Goal: Task Accomplishment & Management: Use online tool/utility

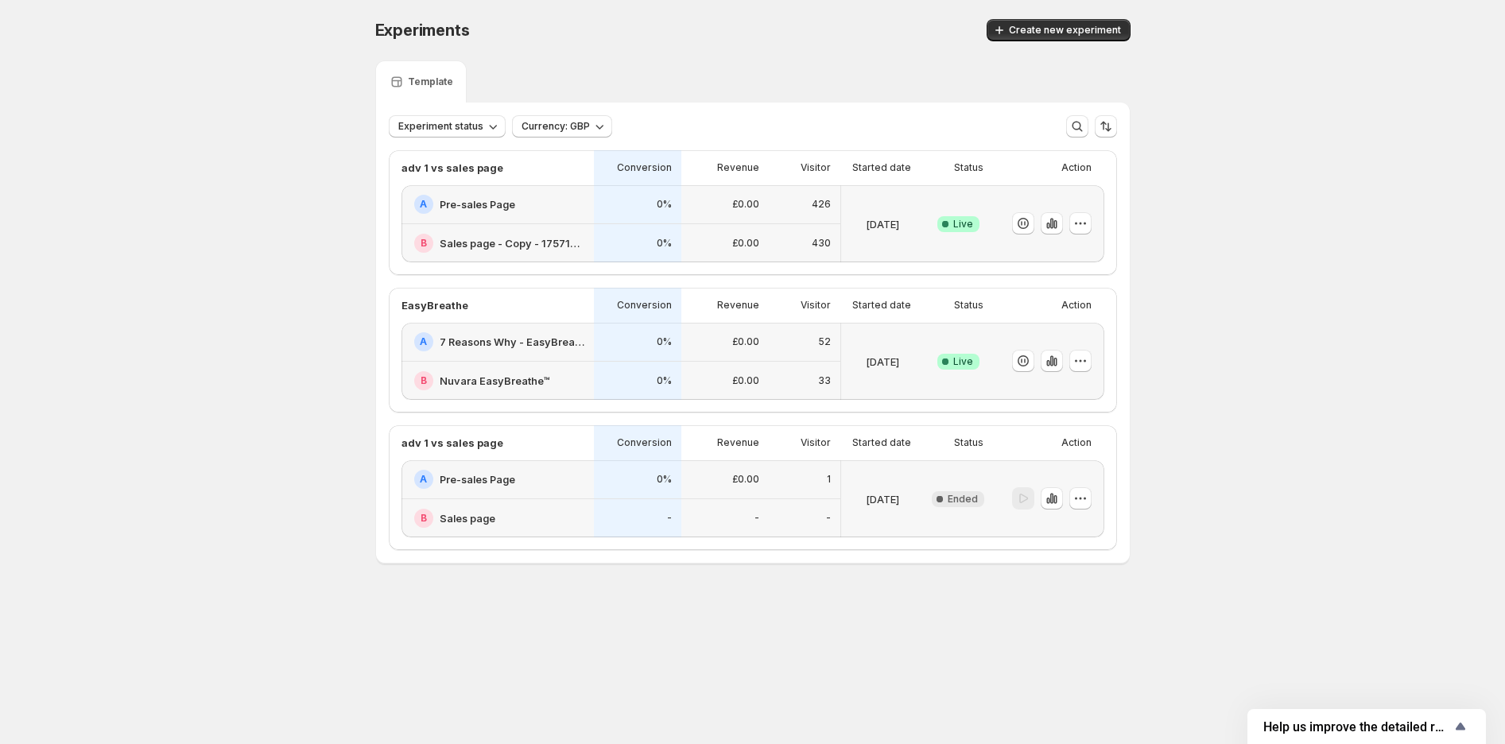
drag, startPoint x: 1054, startPoint y: 223, endPoint x: 1283, endPoint y: 192, distance: 231.2
click at [1285, 157] on div "Experiments. This page is ready Experiments Create new experiment Template Expe…" at bounding box center [752, 325] width 1505 height 650
click at [1054, 358] on icon "button" at bounding box center [1052, 361] width 16 height 16
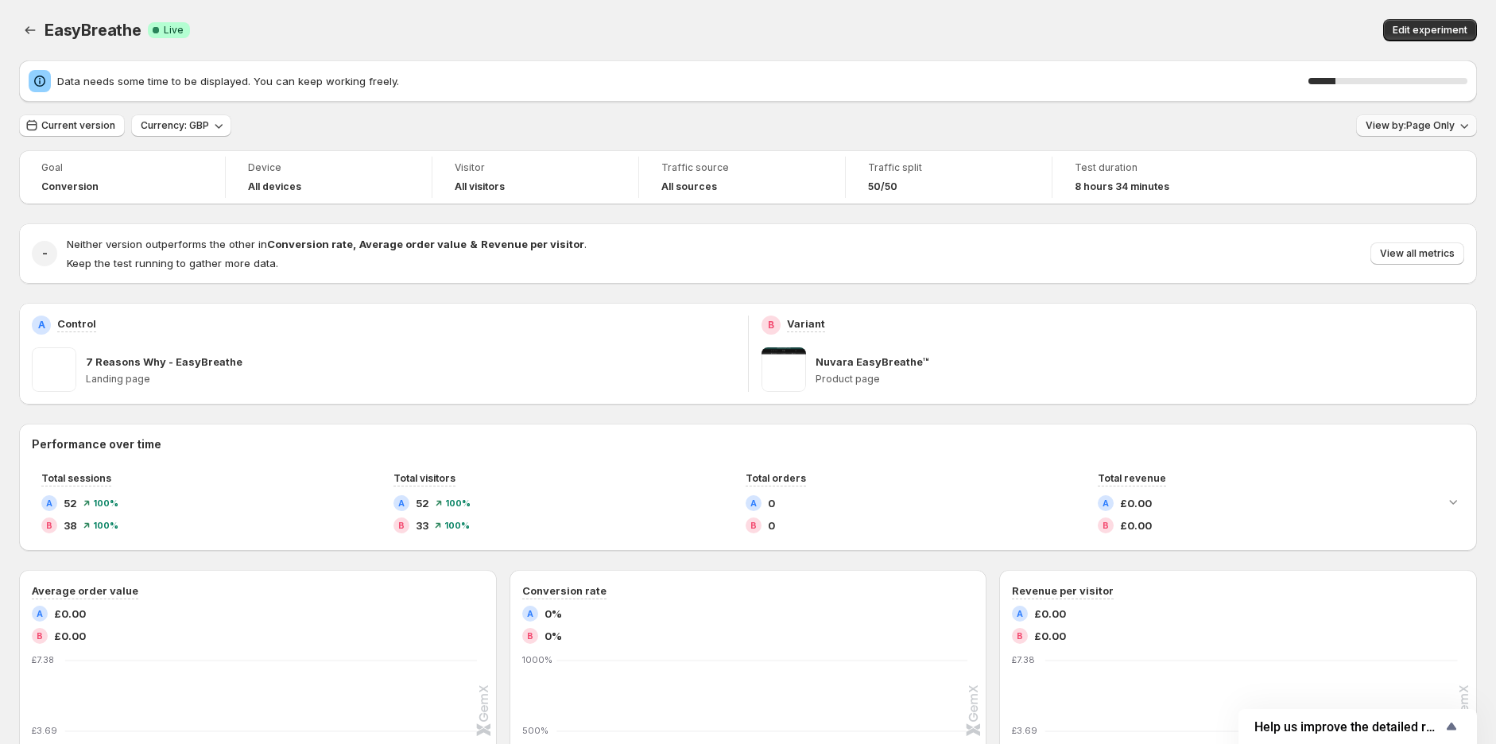
click at [1410, 132] on button "View by: Page Only" at bounding box center [1416, 125] width 121 height 22
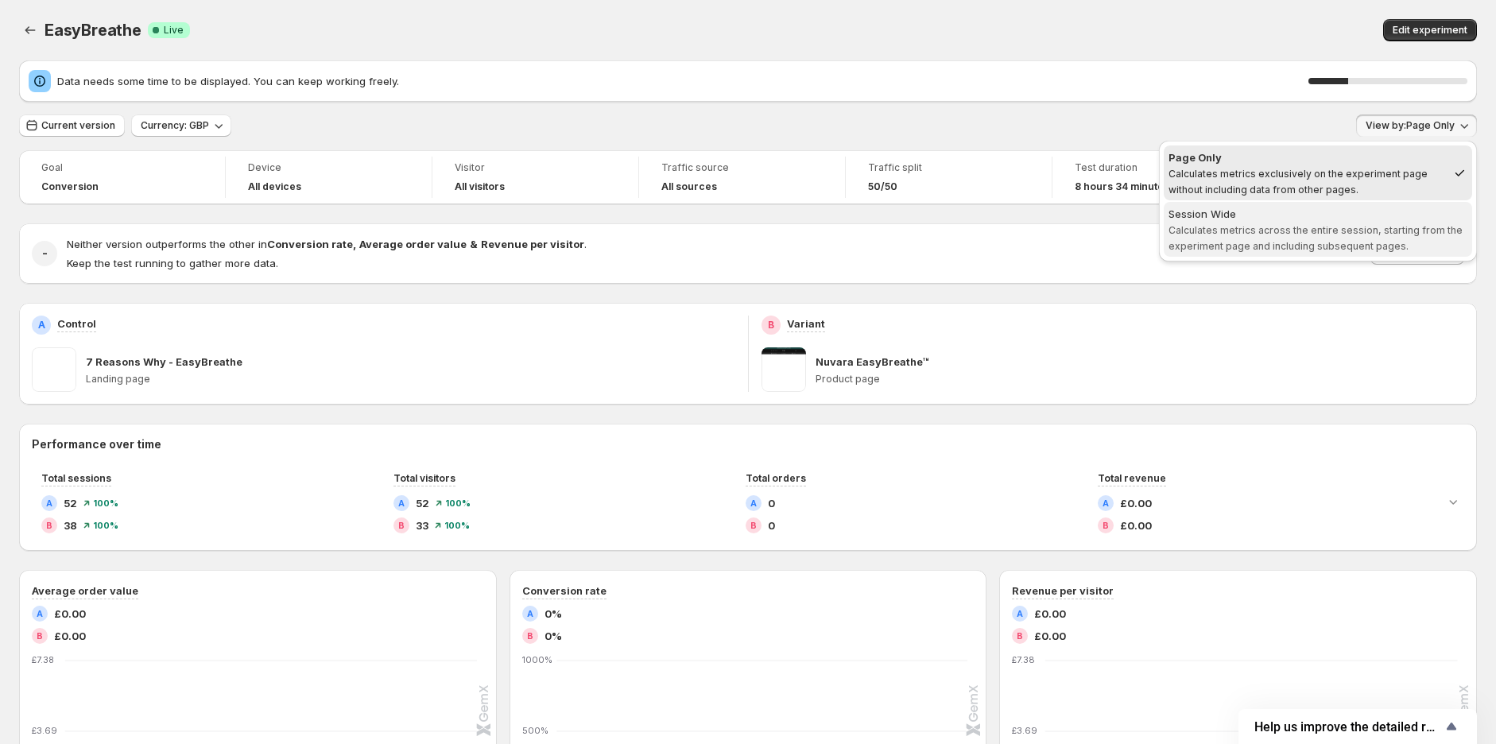
click at [1344, 215] on div "Session Wide" at bounding box center [1318, 214] width 299 height 16
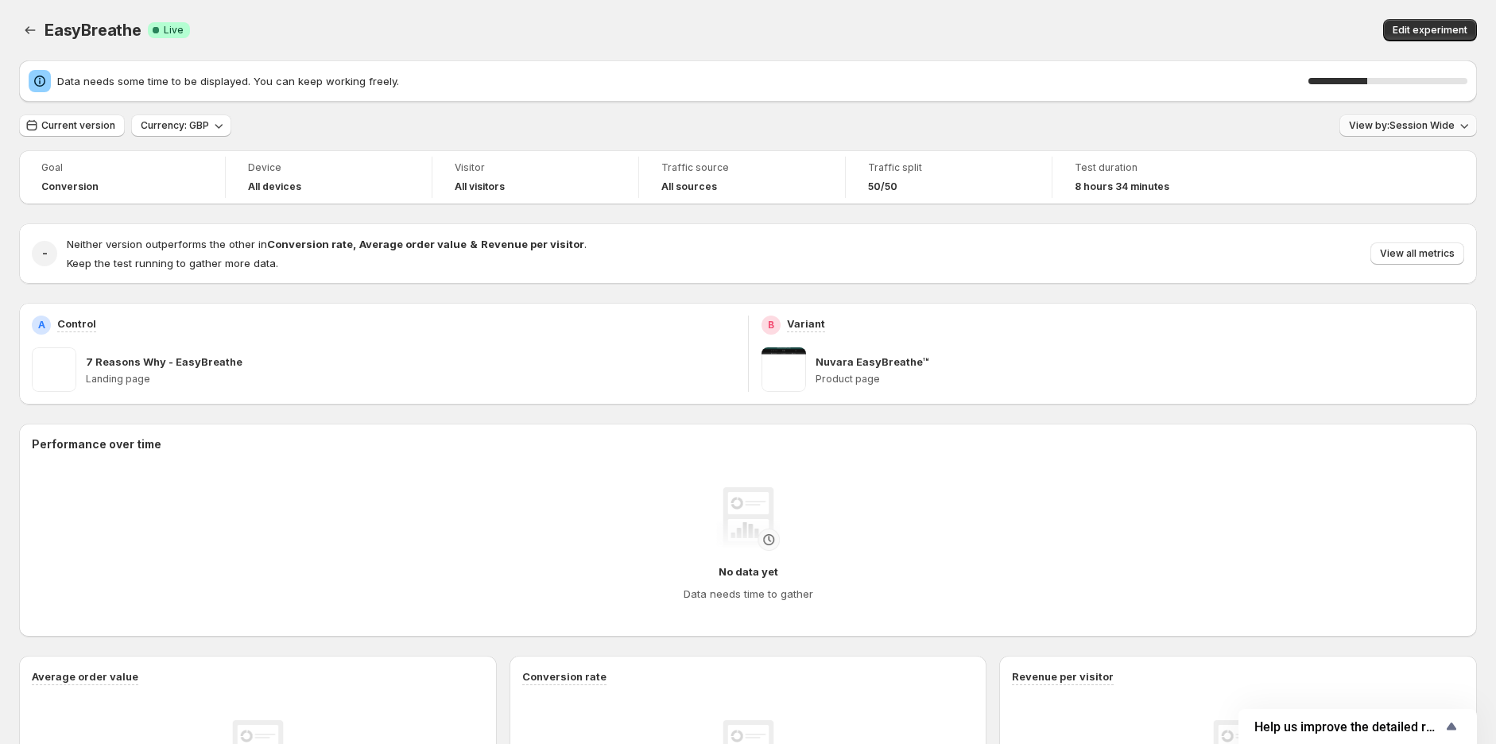
click at [1401, 130] on span "View by: Session Wide" at bounding box center [1402, 125] width 106 height 13
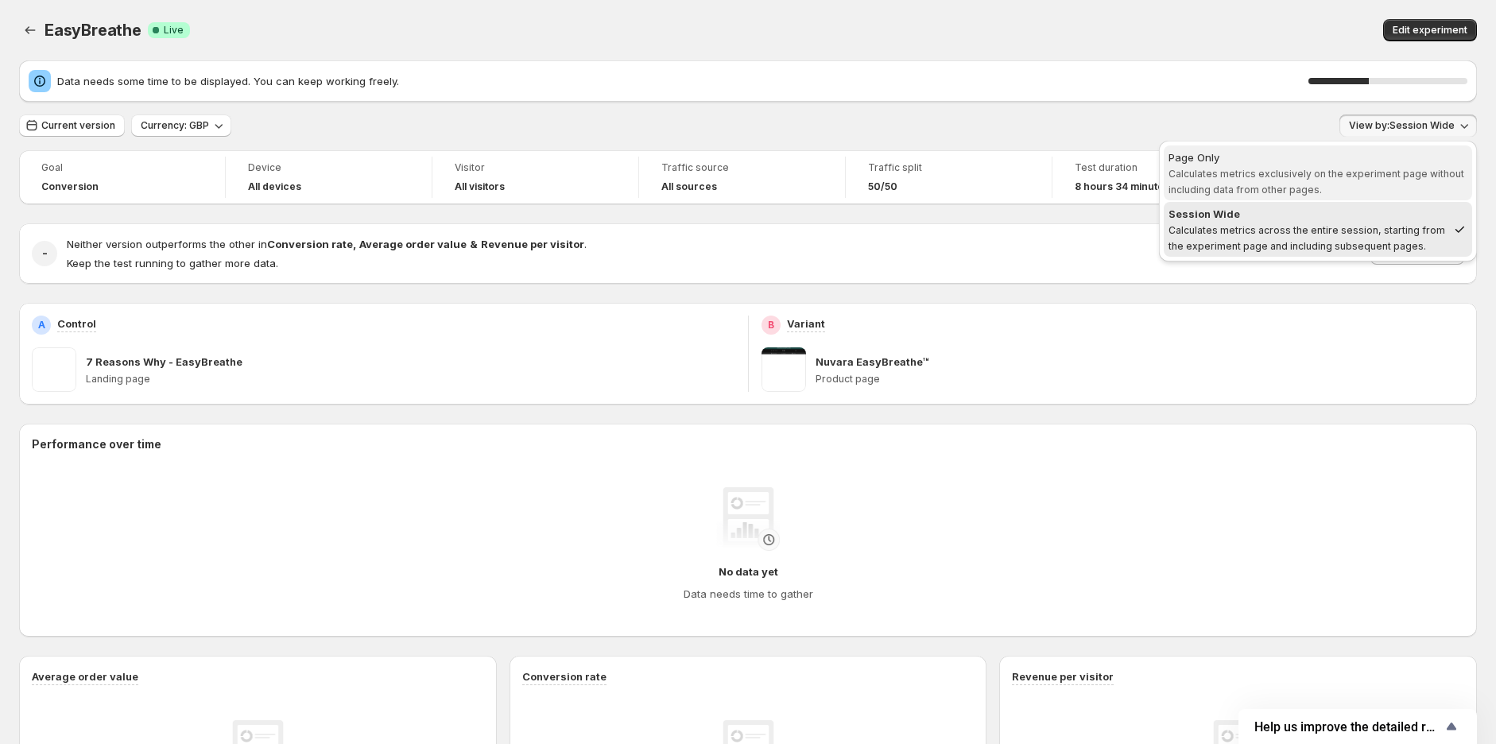
click at [1372, 156] on div "Page Only" at bounding box center [1318, 157] width 299 height 16
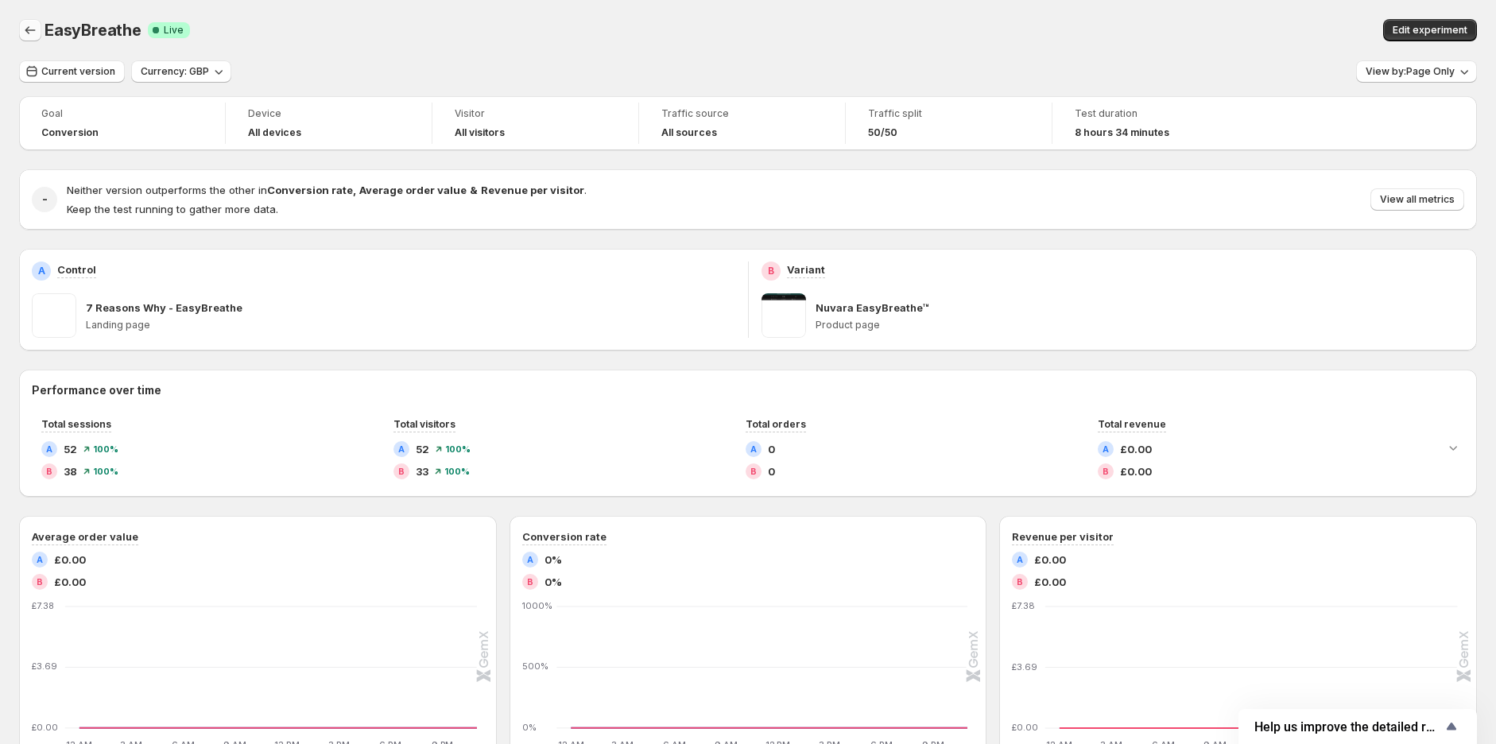
click at [30, 29] on icon "Back" at bounding box center [30, 30] width 16 height 16
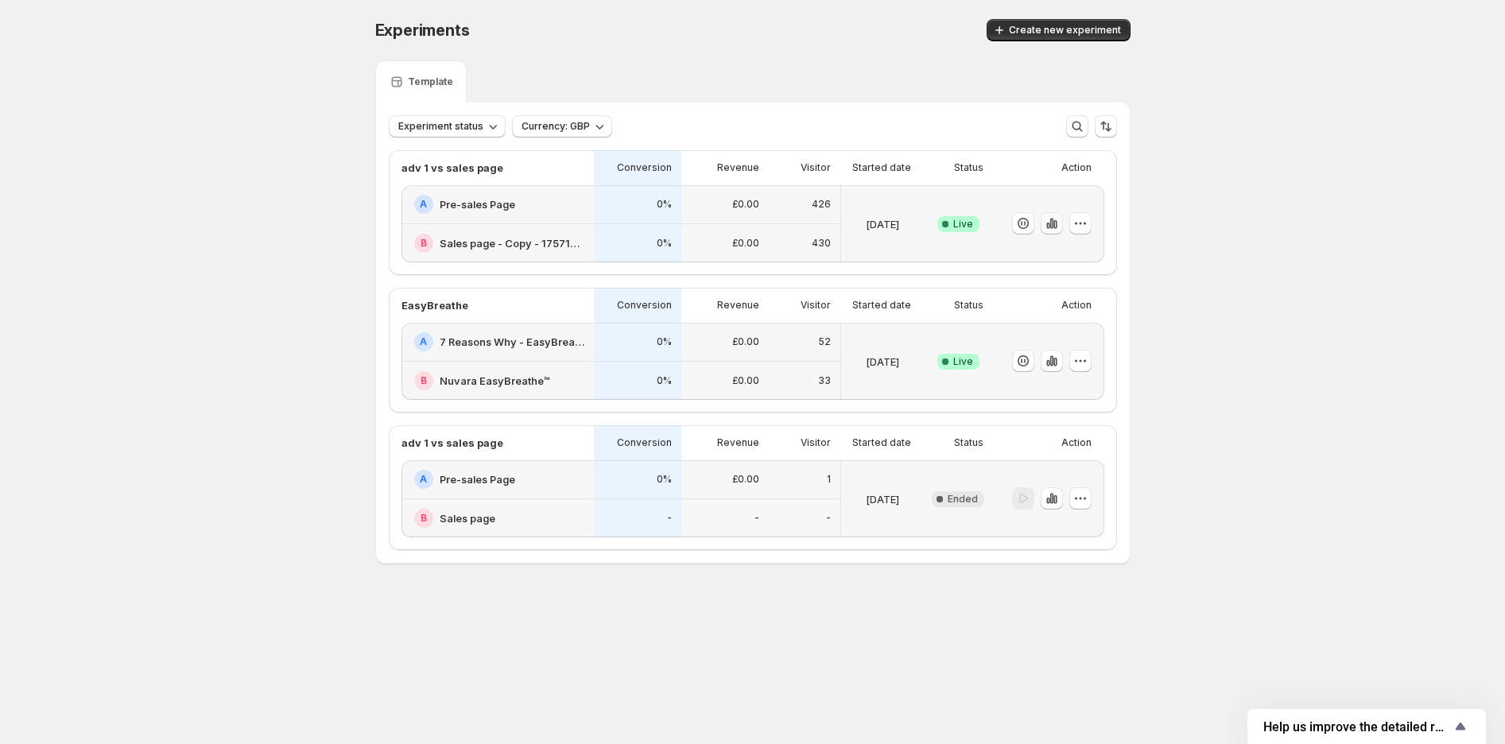
click at [1060, 227] on button "button" at bounding box center [1052, 223] width 22 height 22
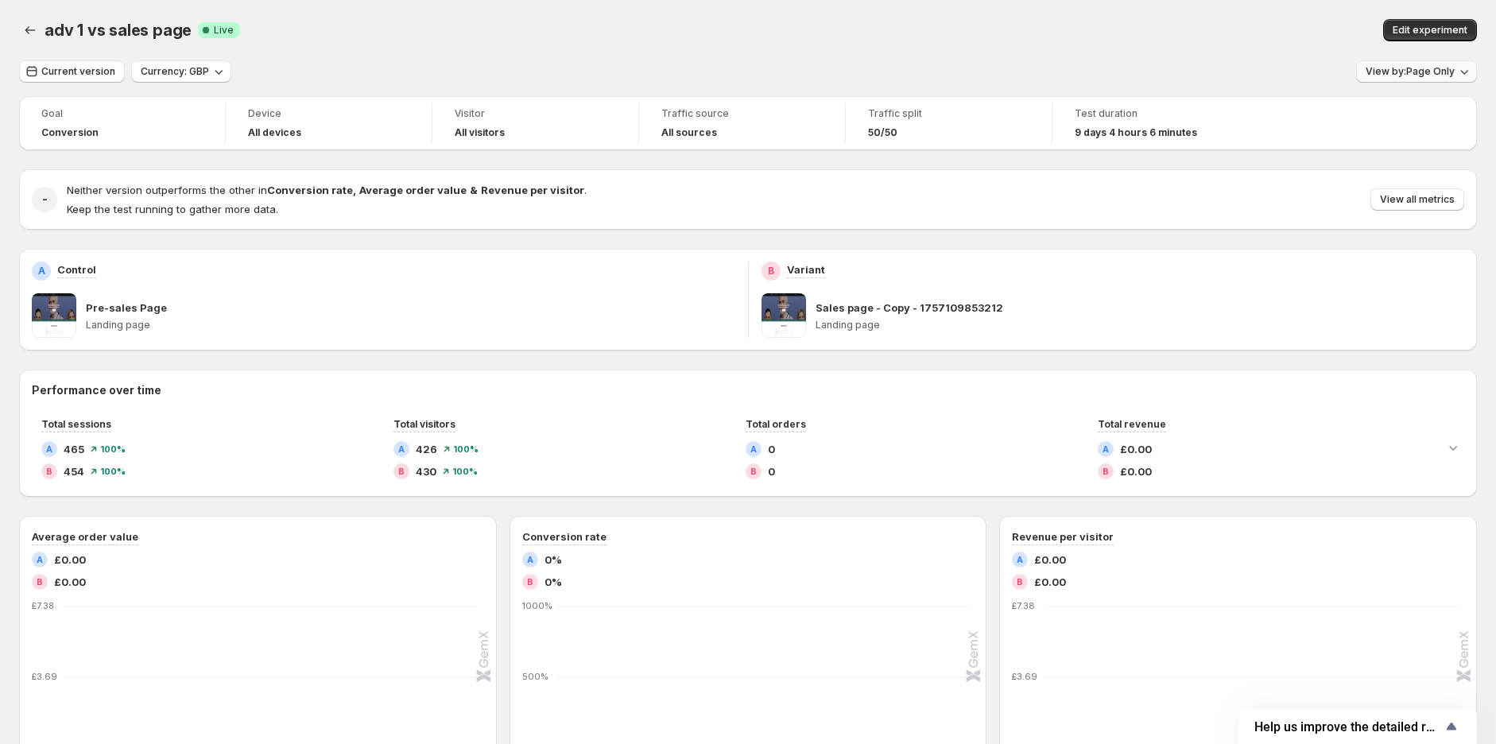
click at [1417, 73] on span "View by: Page Only" at bounding box center [1410, 71] width 89 height 13
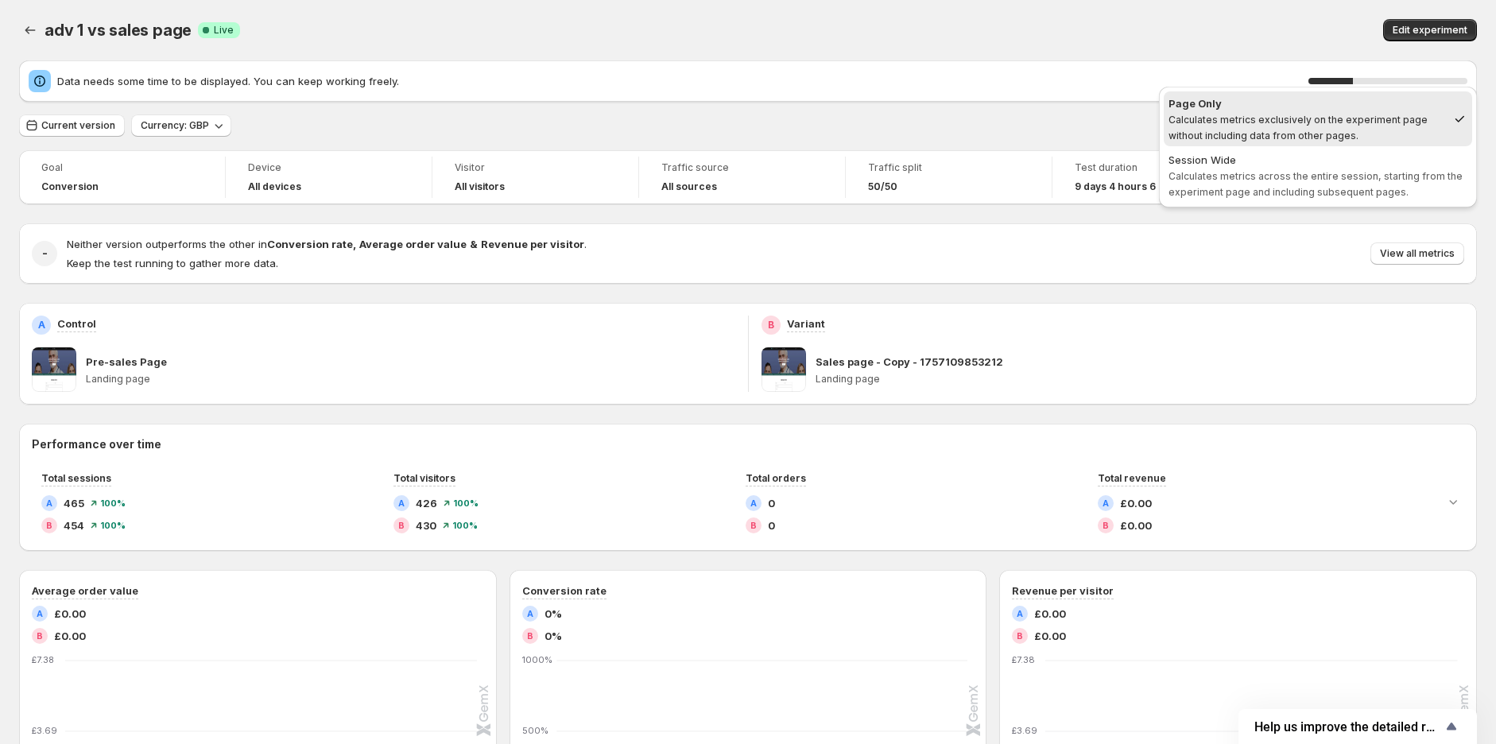
drag, startPoint x: 499, startPoint y: 347, endPoint x: 598, endPoint y: 347, distance: 99.4
click at [501, 347] on div "Pre-sales Page Landing page" at bounding box center [411, 369] width 650 height 45
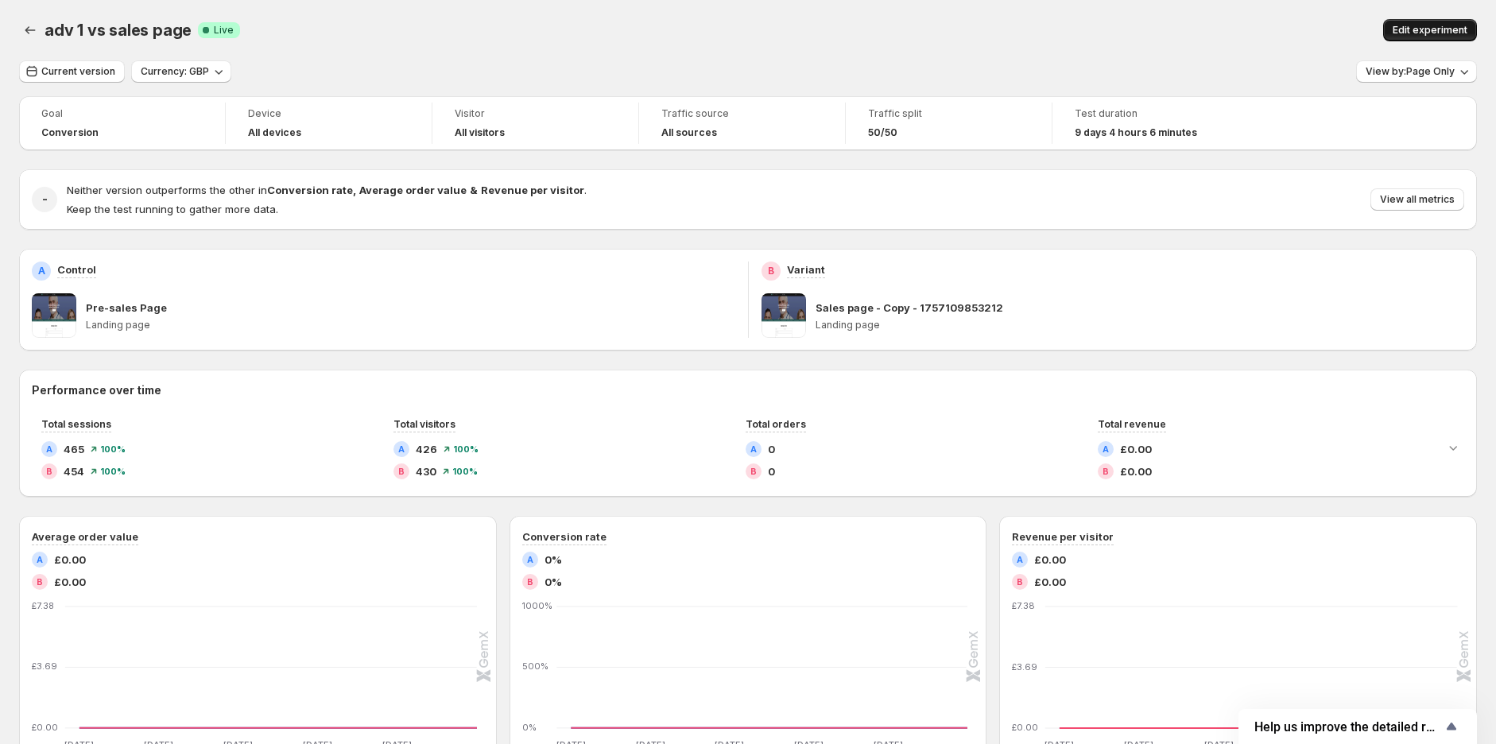
click at [1419, 29] on span "Edit experiment" at bounding box center [1430, 30] width 75 height 13
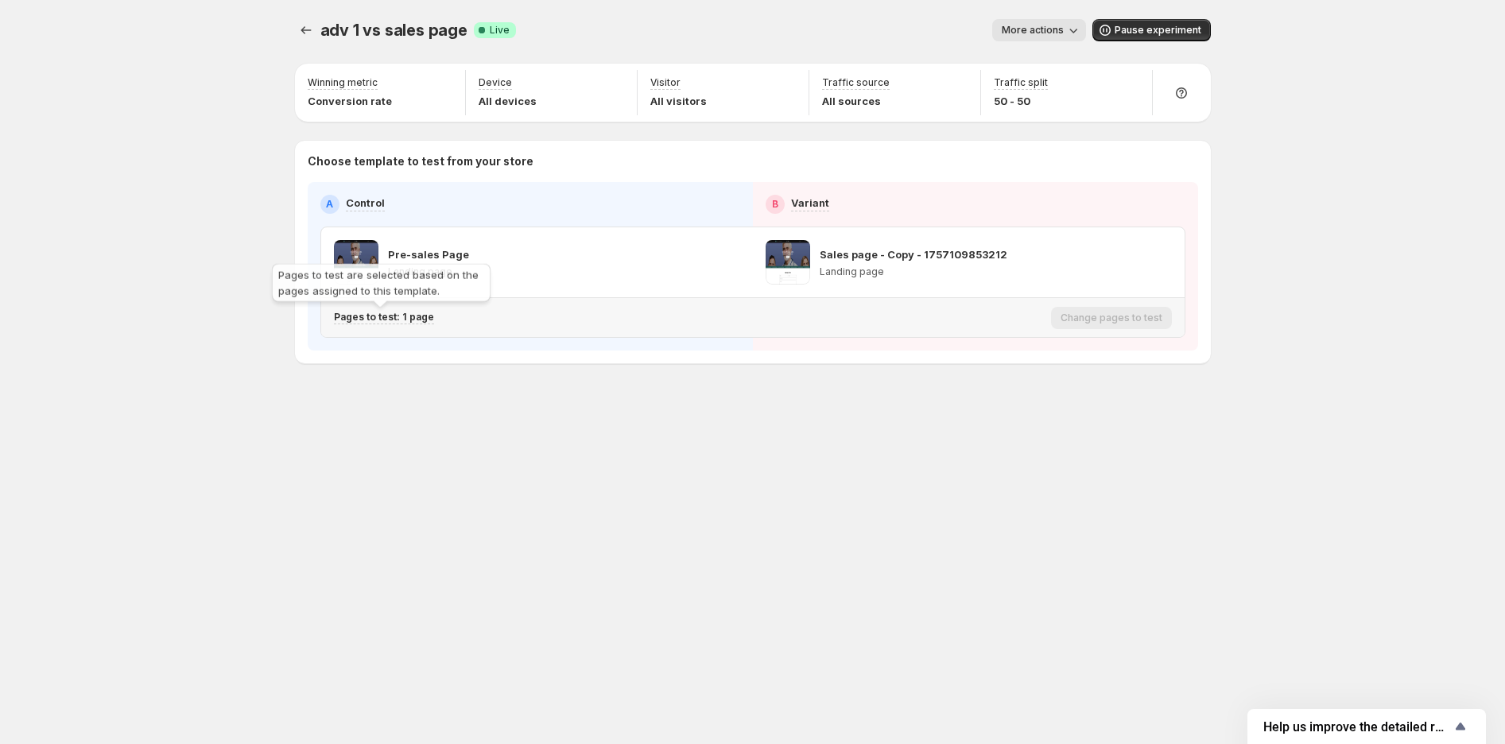
click at [383, 321] on p "Pages to test: 1 page" at bounding box center [384, 317] width 100 height 13
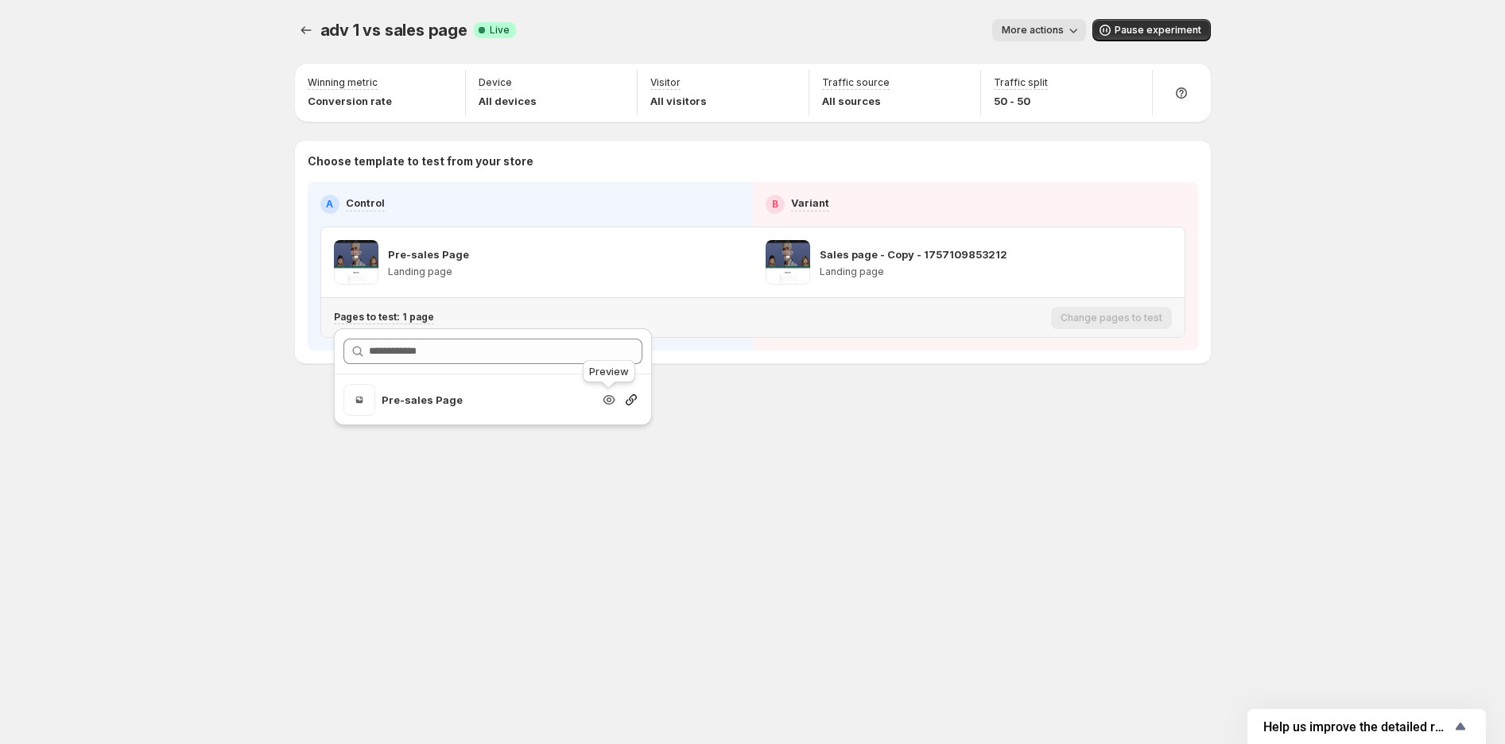
click at [611, 398] on icon "Search for and select a customer segment" at bounding box center [609, 400] width 16 height 16
click at [301, 35] on icon "Experiments" at bounding box center [306, 30] width 16 height 16
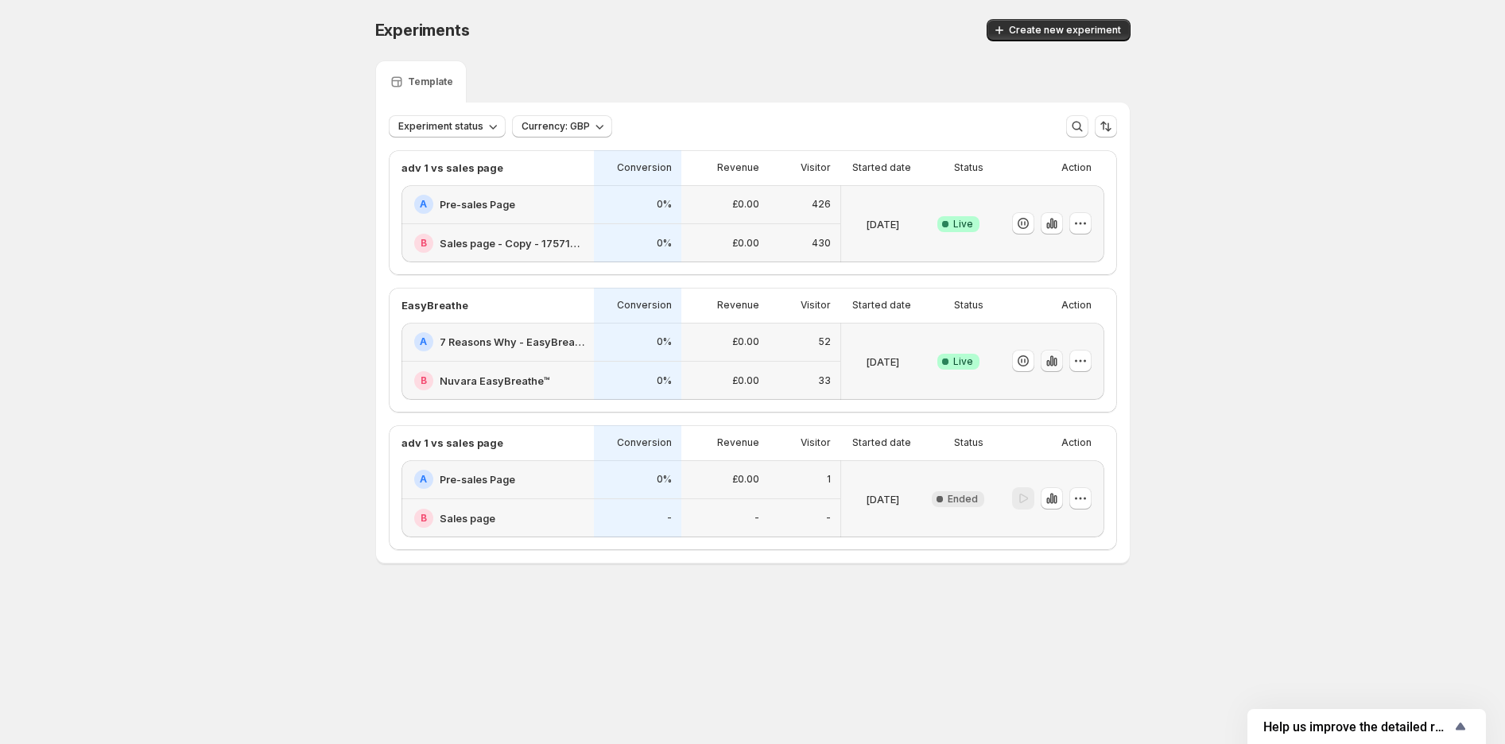
click at [1051, 360] on icon "button" at bounding box center [1051, 361] width 3 height 10
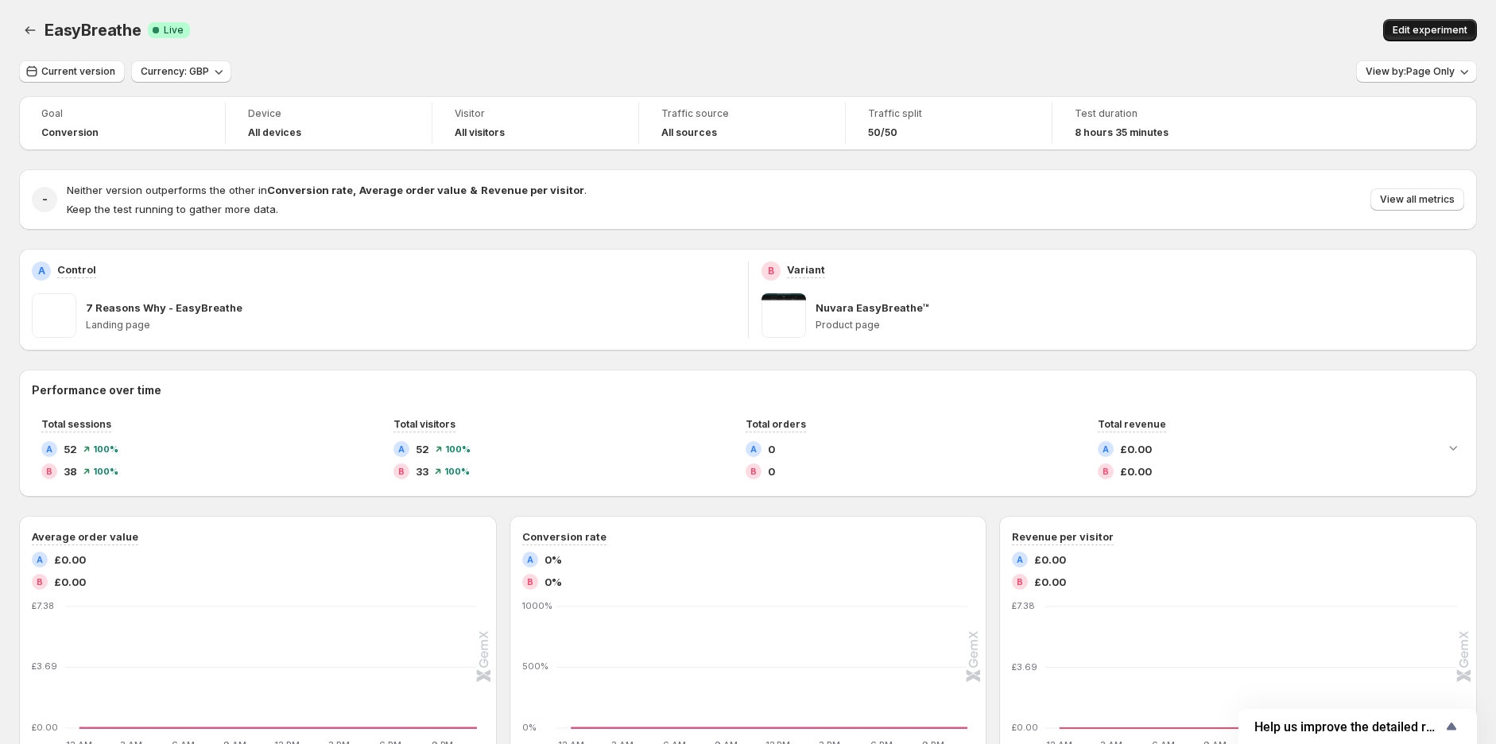
click at [1419, 33] on span "Edit experiment" at bounding box center [1430, 30] width 75 height 13
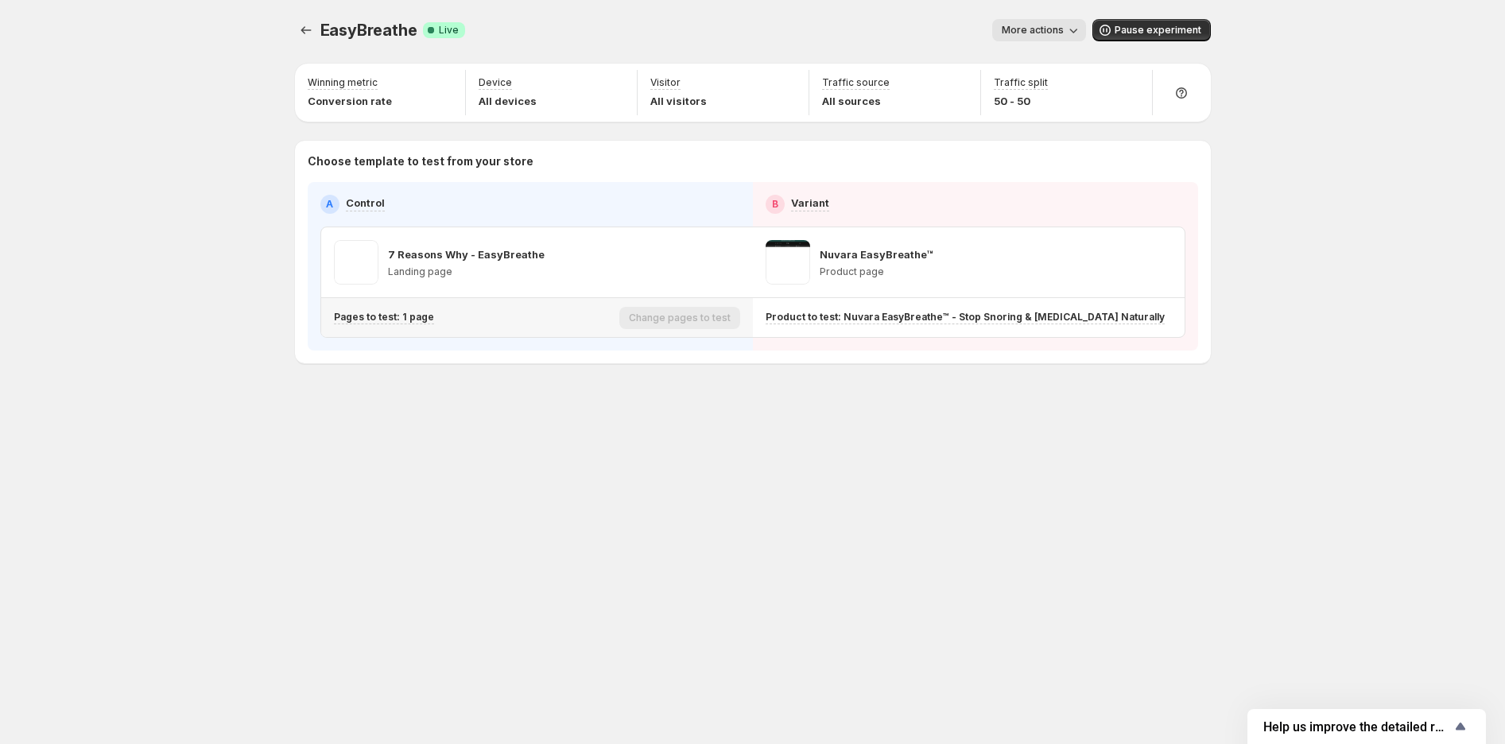
click at [399, 325] on div "Pages to test: 1 page" at bounding box center [473, 318] width 279 height 26
click at [411, 315] on p "Pages to test: 1 page" at bounding box center [384, 317] width 100 height 13
click at [607, 401] on icon "Search for and select a customer segment" at bounding box center [609, 400] width 5 height 5
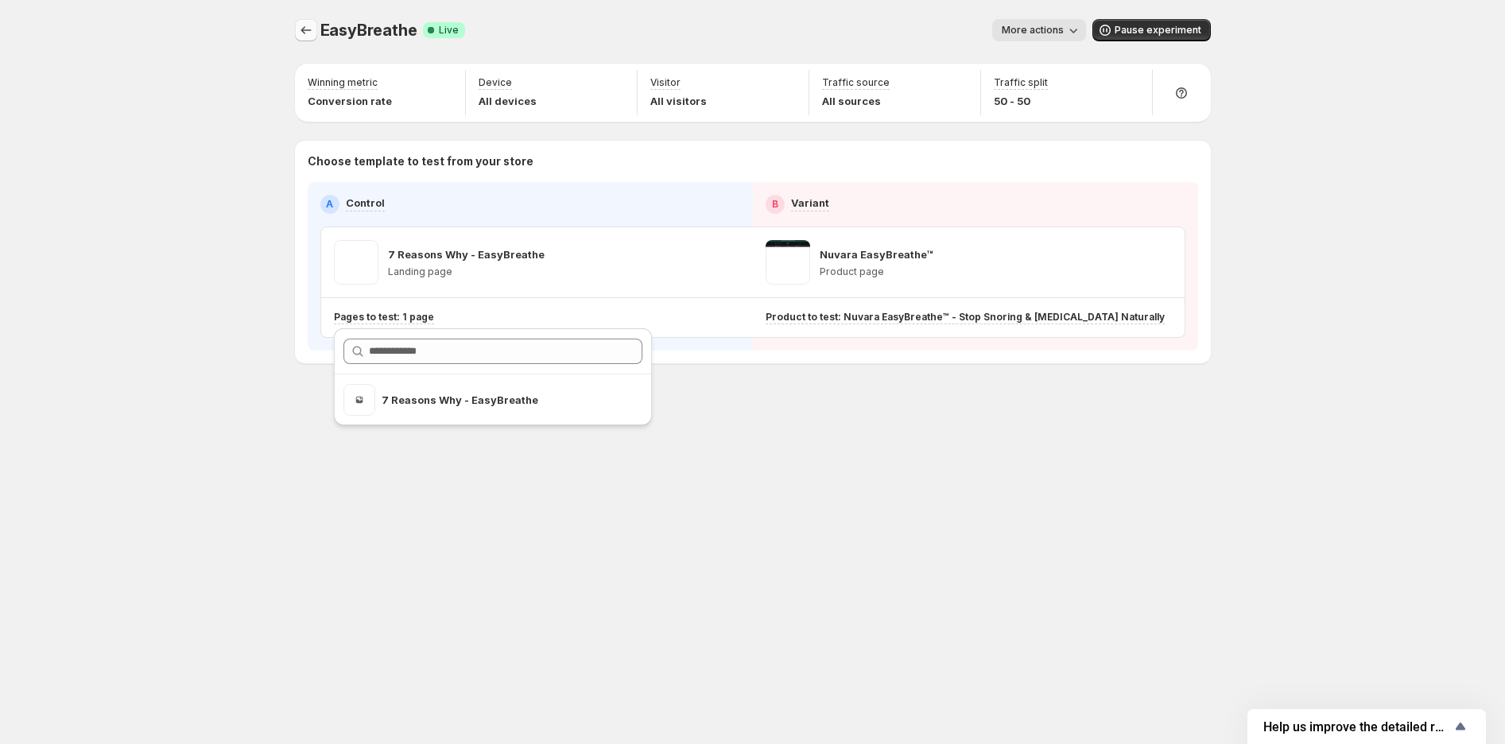
click at [313, 34] on icon "Experiments" at bounding box center [306, 30] width 16 height 16
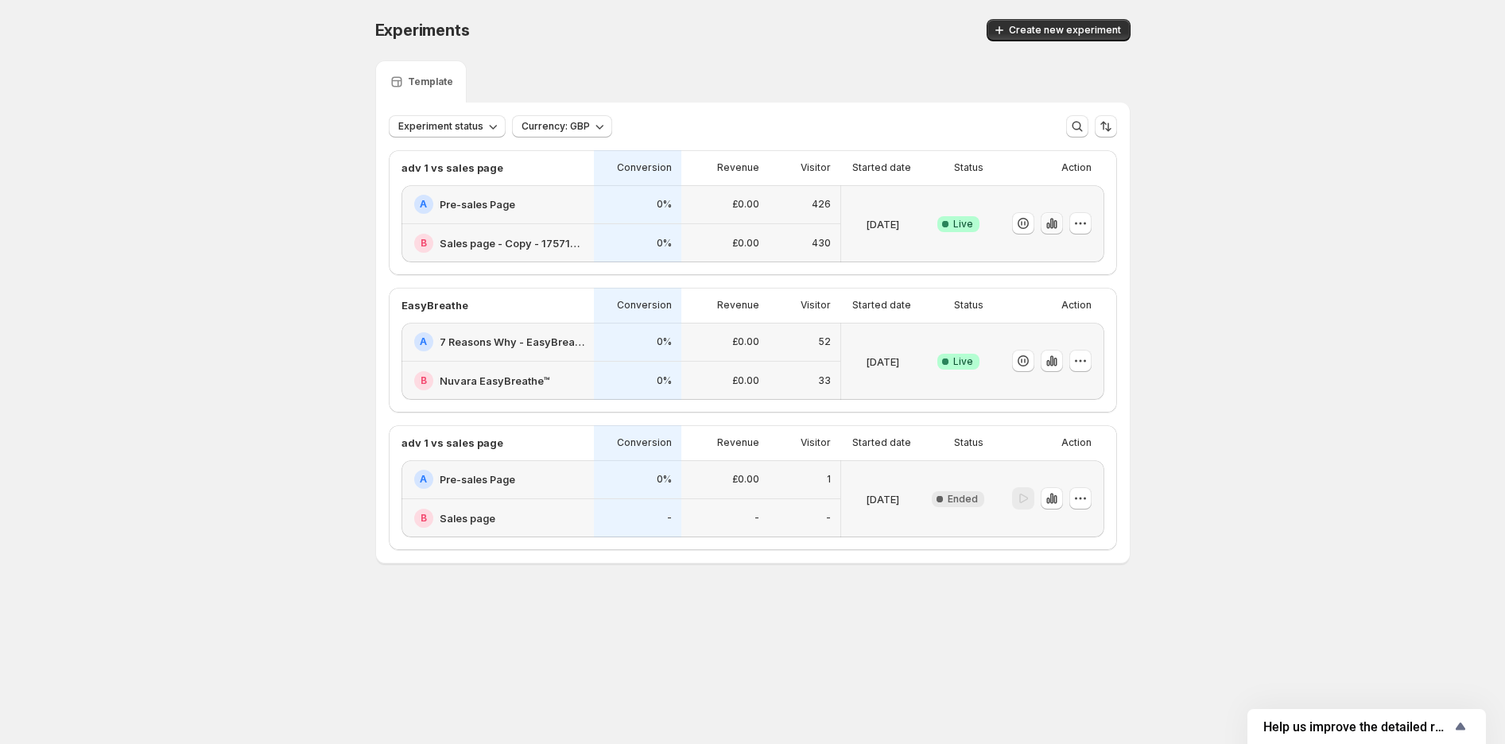
click at [1050, 223] on icon "button" at bounding box center [1051, 224] width 3 height 10
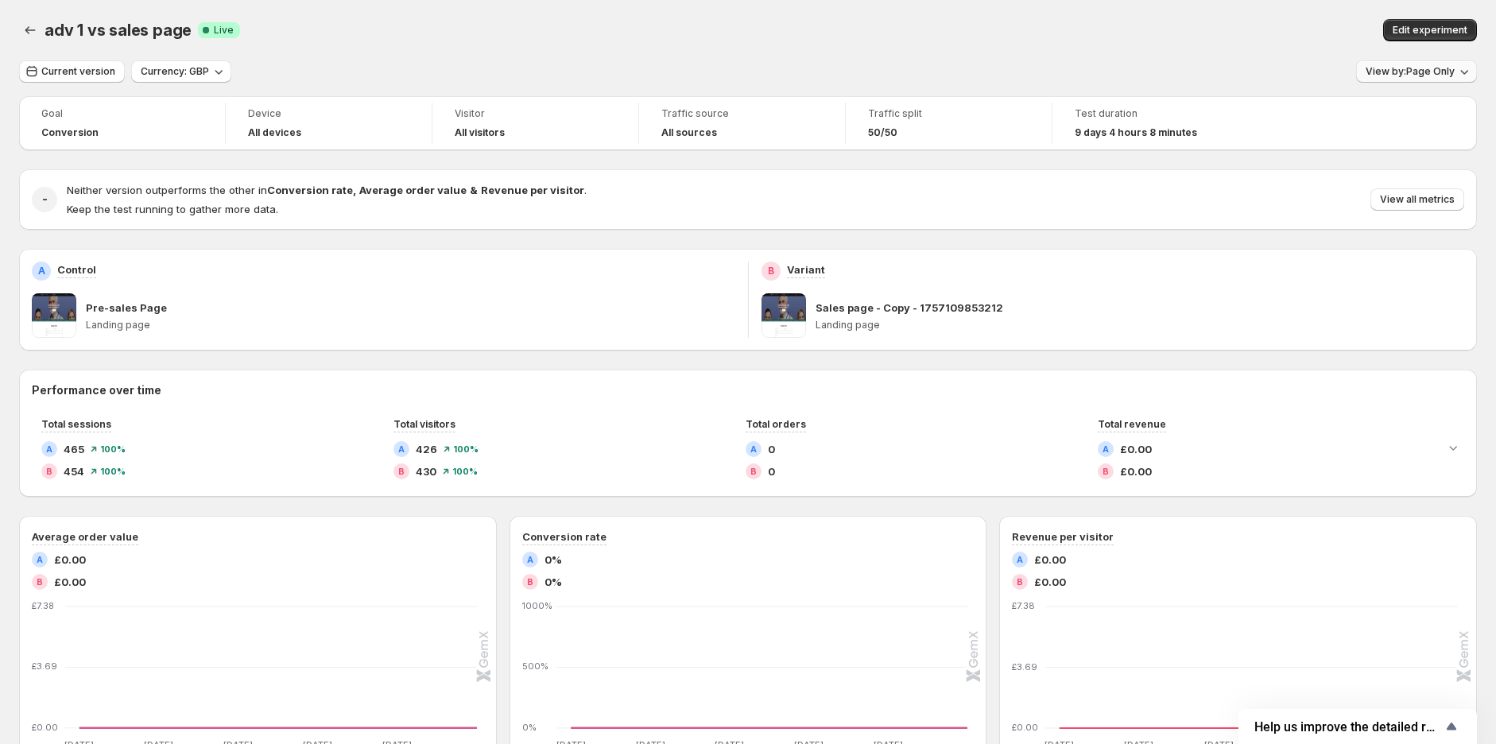
click at [1386, 66] on span "View by: Page Only" at bounding box center [1410, 71] width 89 height 13
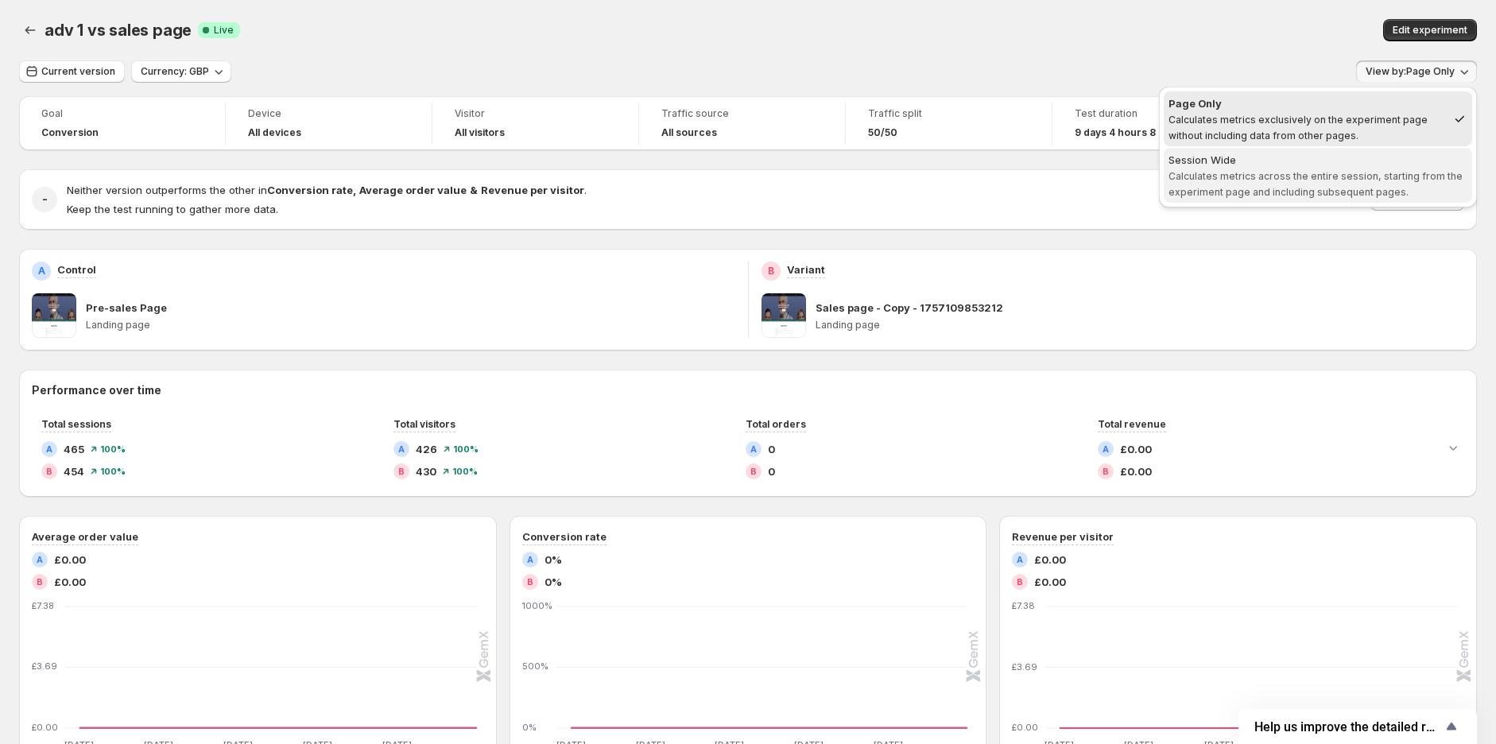
click at [1314, 185] on span "Calculates metrics across the entire session, starting from the experiment page…" at bounding box center [1316, 184] width 294 height 28
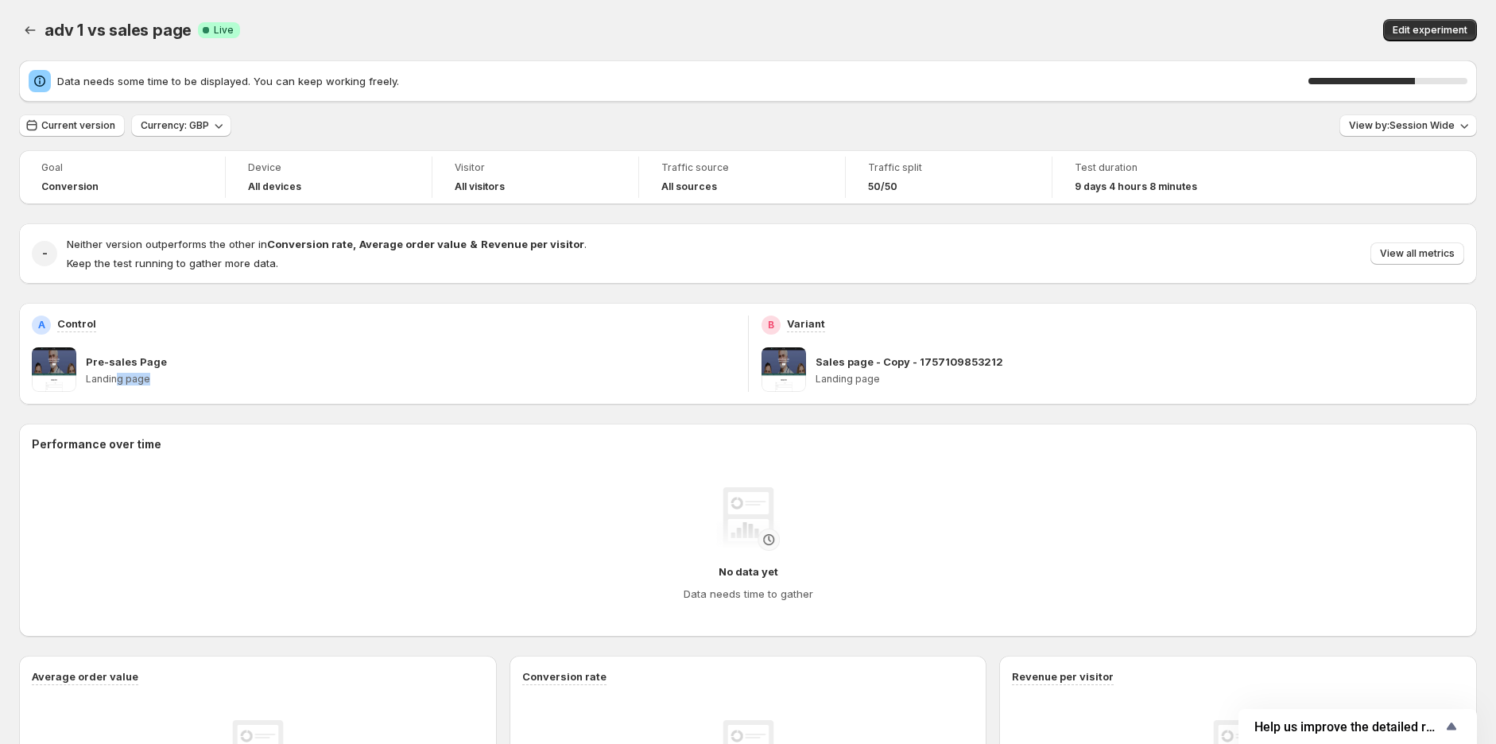
drag, startPoint x: 117, startPoint y: 382, endPoint x: 720, endPoint y: 378, distance: 602.7
click at [304, 382] on p "Landing page" at bounding box center [411, 379] width 650 height 13
drag, startPoint x: 848, startPoint y: 384, endPoint x: 940, endPoint y: 374, distance: 92.0
click at [931, 384] on p "Landing page" at bounding box center [1141, 379] width 650 height 13
click at [37, 25] on icon "Back" at bounding box center [30, 30] width 16 height 16
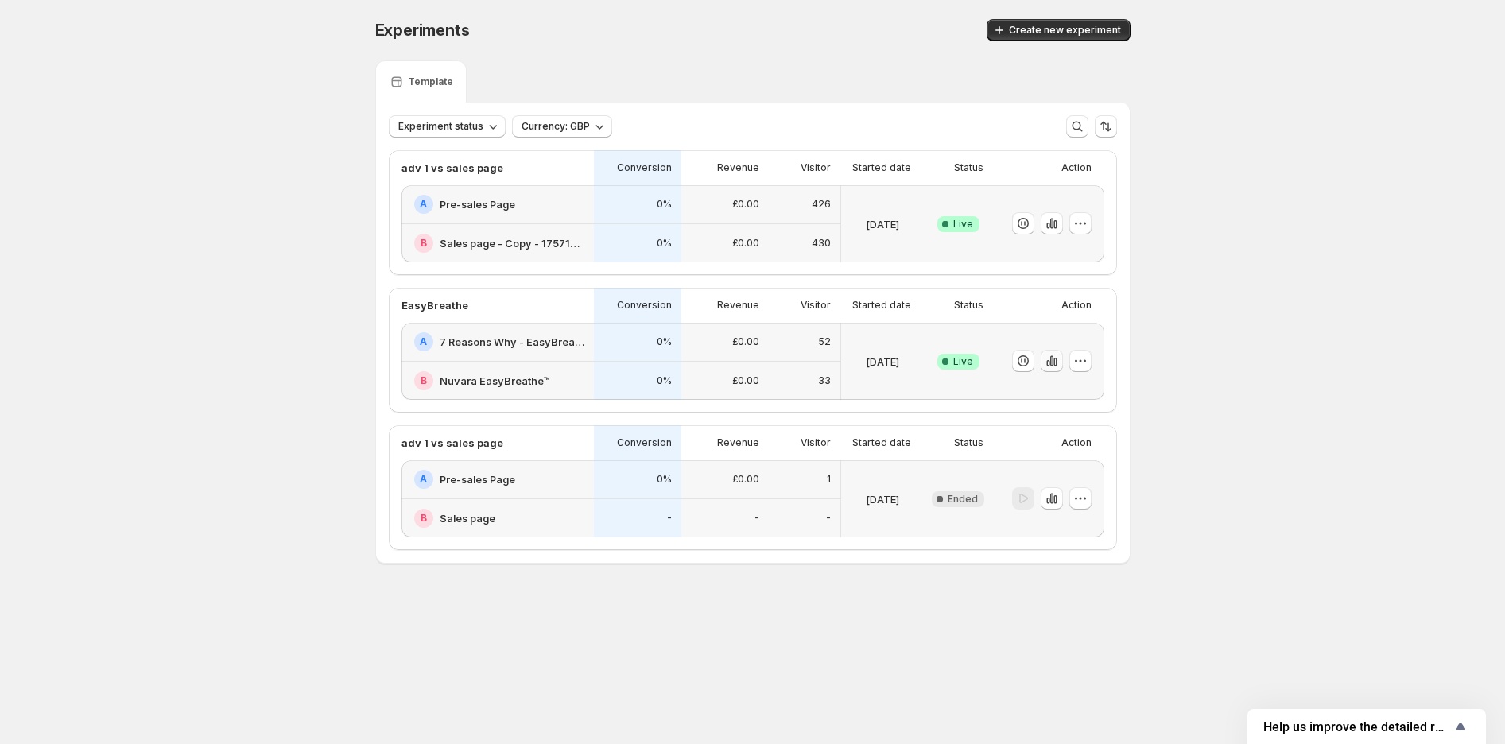
click at [1059, 363] on icon "button" at bounding box center [1052, 361] width 16 height 16
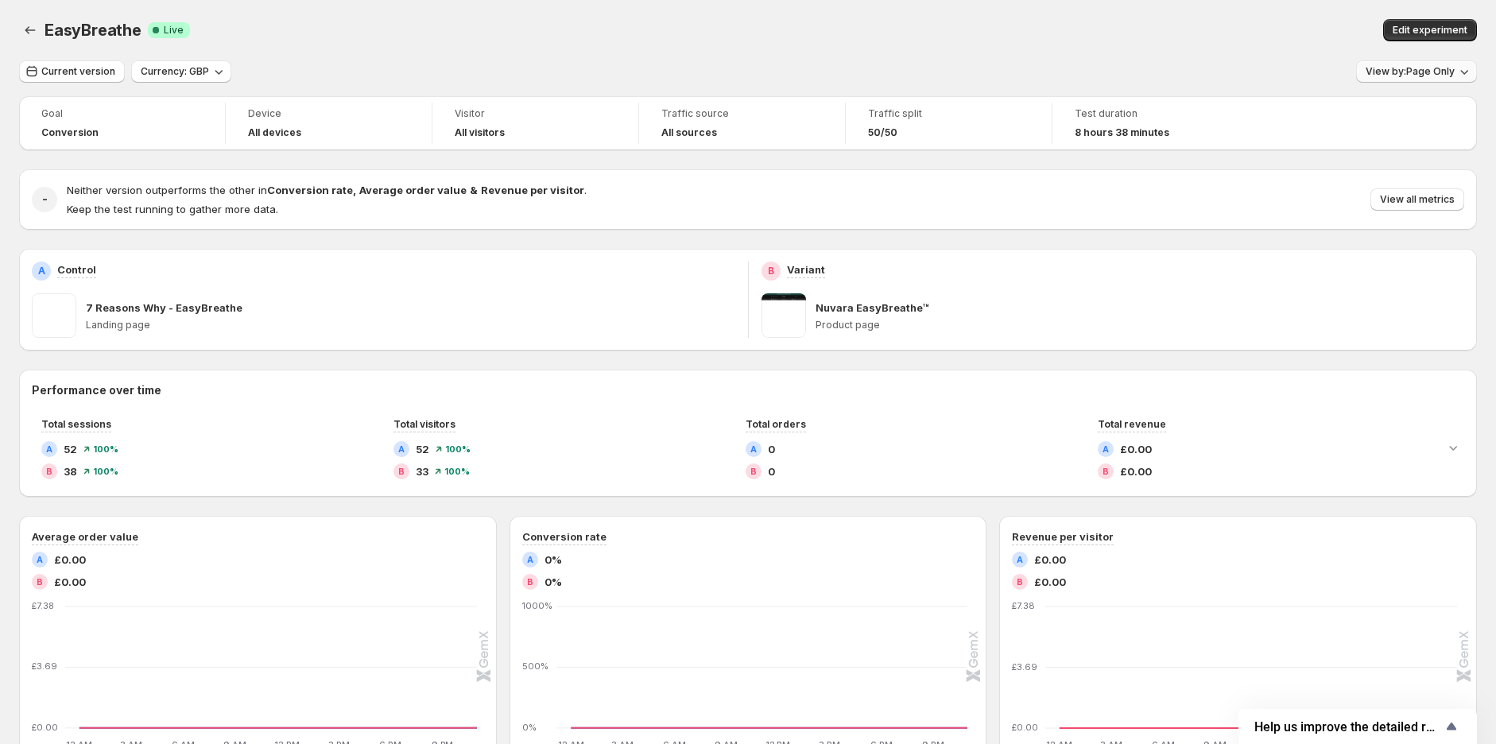
click at [1410, 60] on button "View by: Page Only" at bounding box center [1416, 71] width 121 height 22
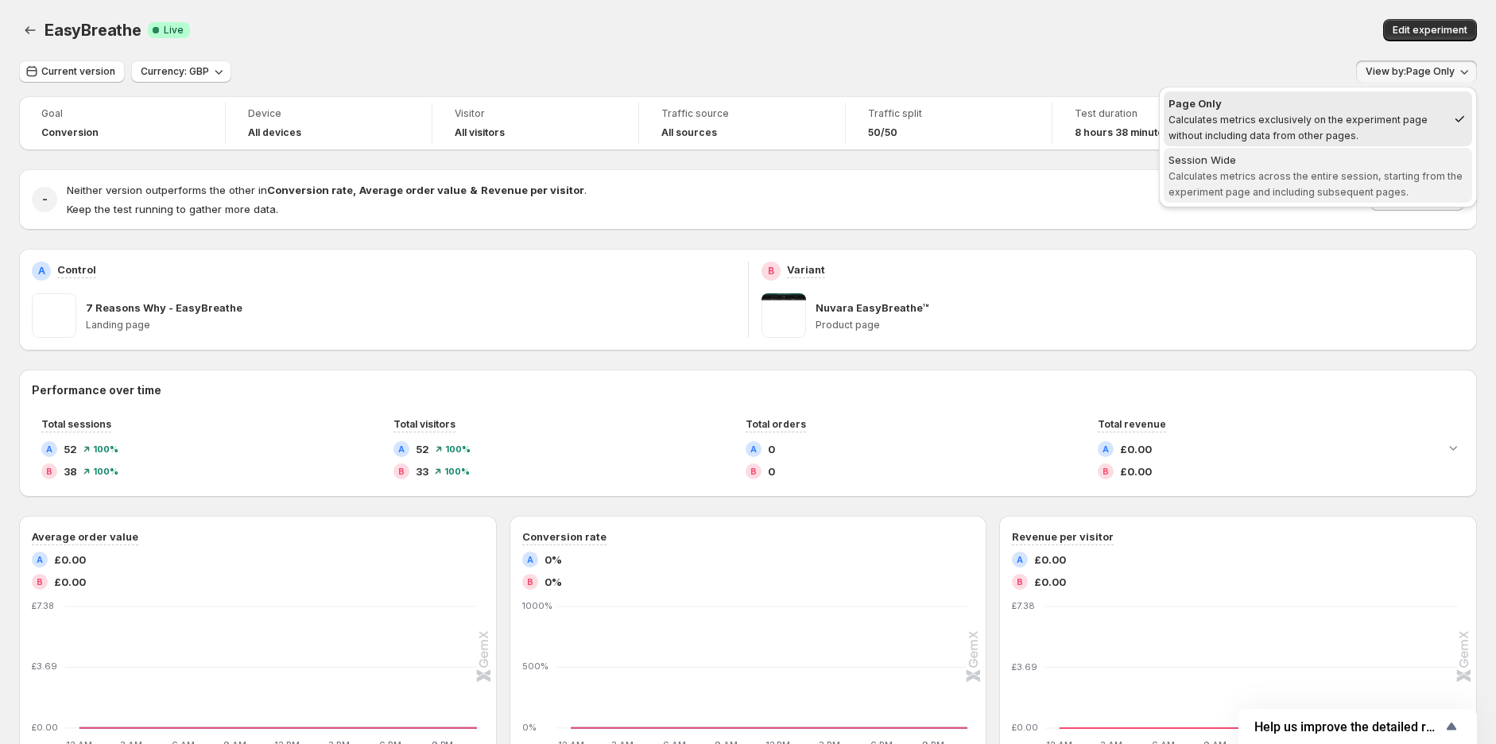
click at [1379, 168] on span "Session Wide Calculates metrics across the entire session, starting from the ex…" at bounding box center [1318, 176] width 299 height 48
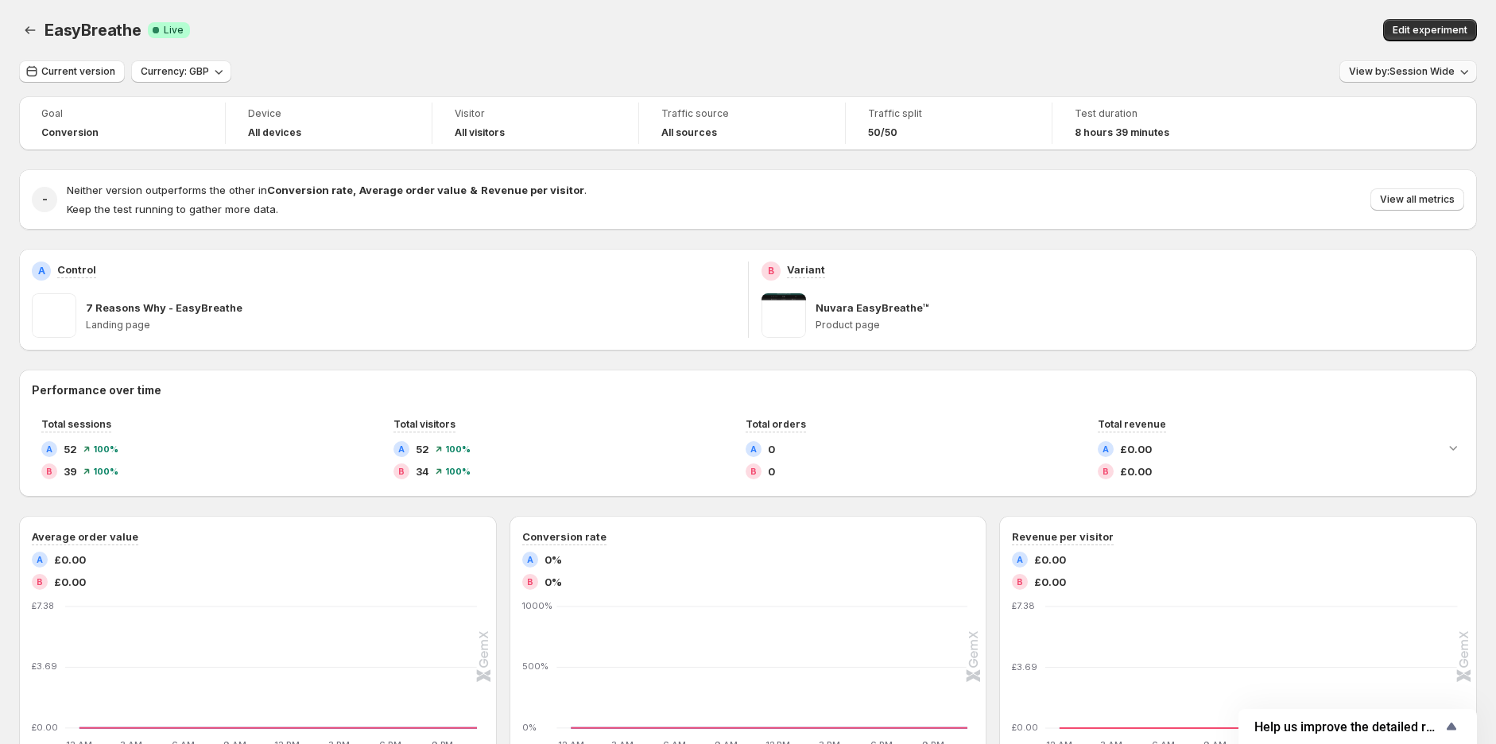
click at [1384, 72] on span "View by: Session Wide" at bounding box center [1402, 71] width 106 height 13
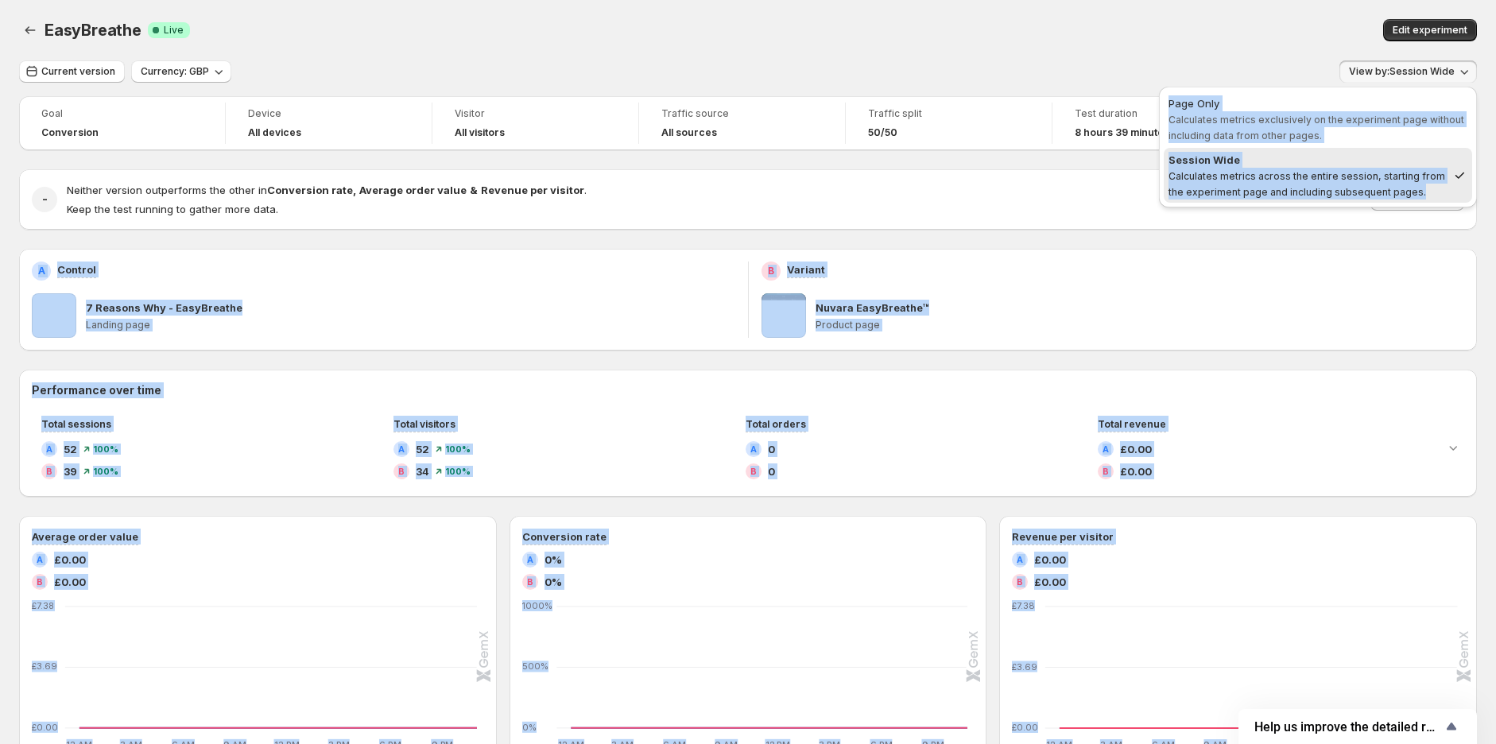
drag, startPoint x: 1124, startPoint y: 170, endPoint x: 1419, endPoint y: 194, distance: 295.2
click at [1419, 194] on div "EasyBreathe. This page is ready EasyBreathe Success Complete Live Edit experime…" at bounding box center [748, 606] width 1496 height 1213
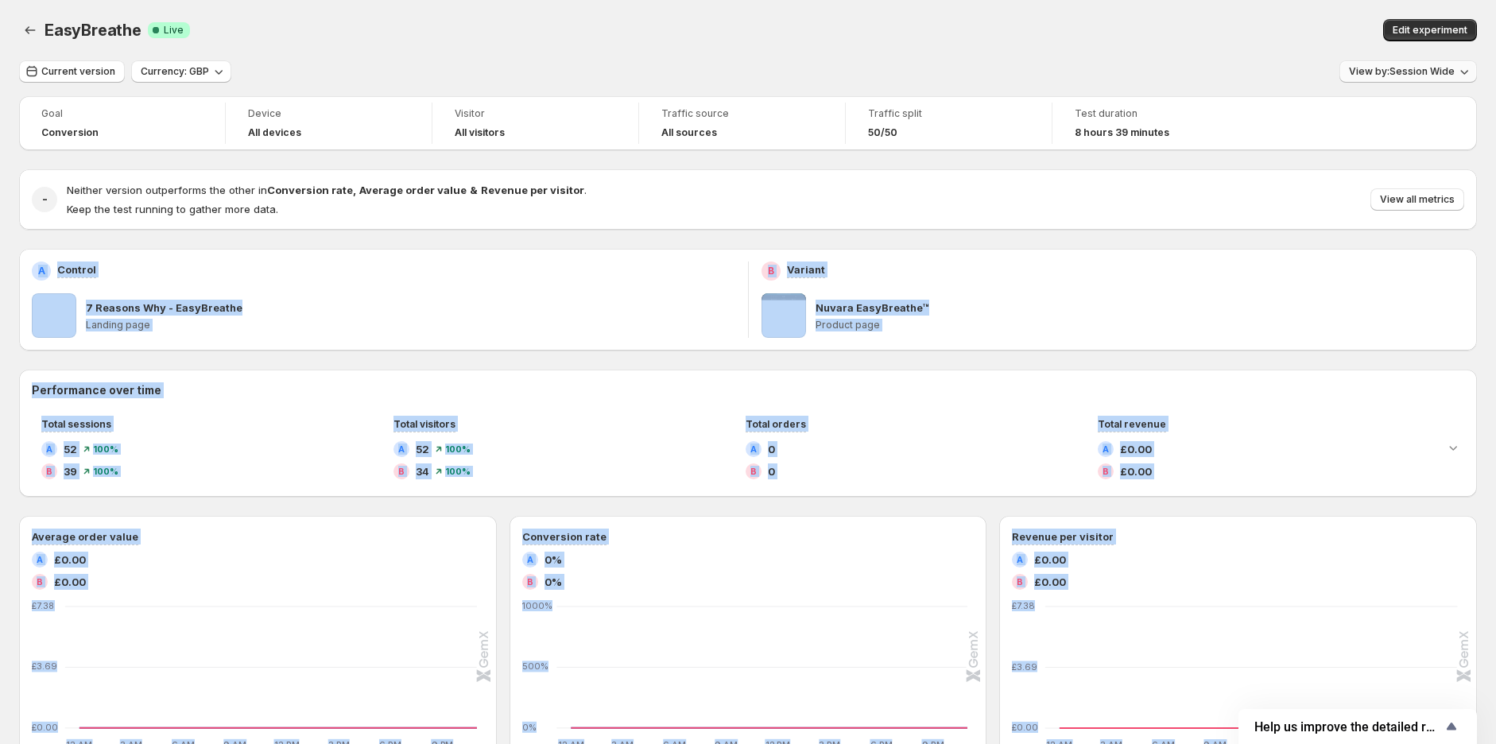
click at [1376, 66] on span "View by: Session Wide" at bounding box center [1402, 71] width 106 height 13
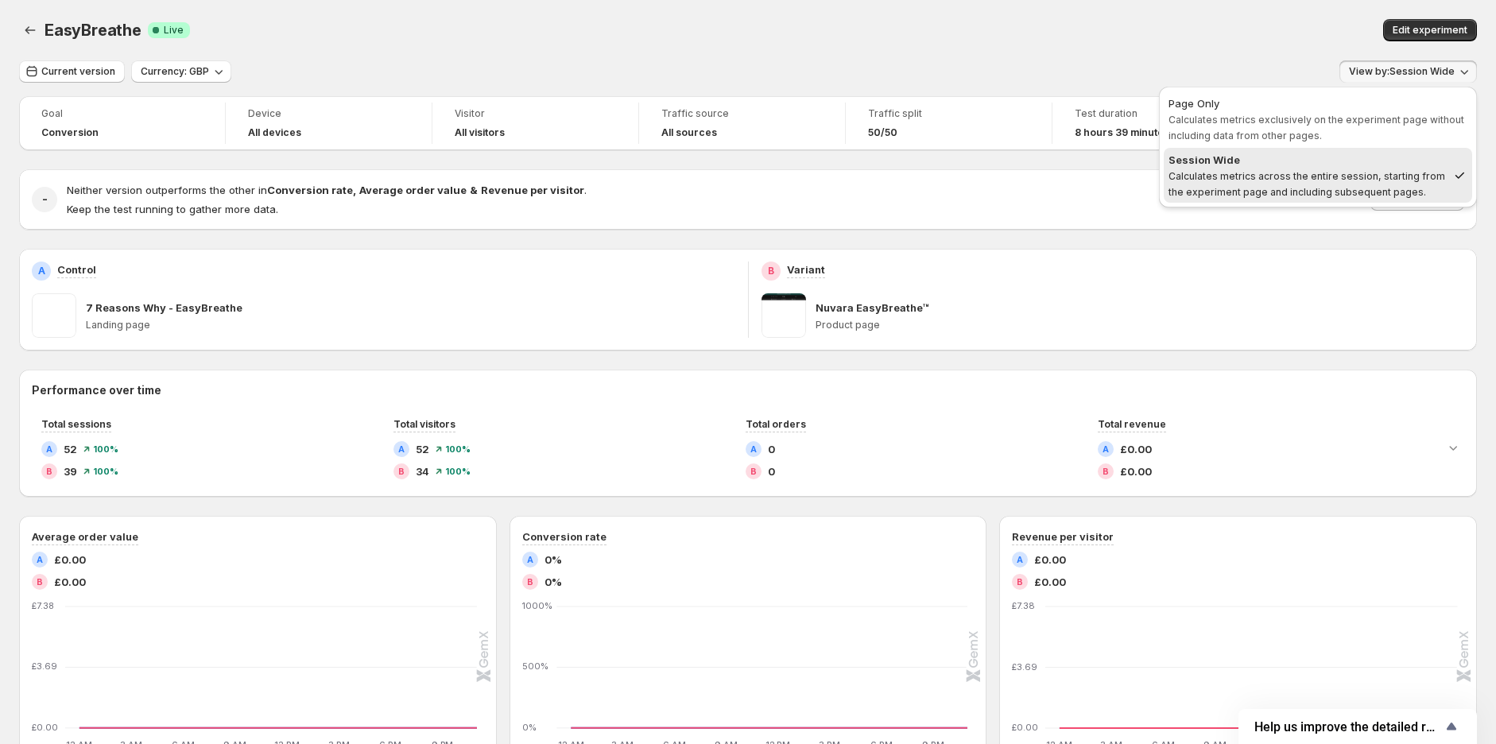
click at [1210, 57] on div "EasyBreathe. This page is ready EasyBreathe Success Complete Live Edit experime…" at bounding box center [748, 30] width 1458 height 60
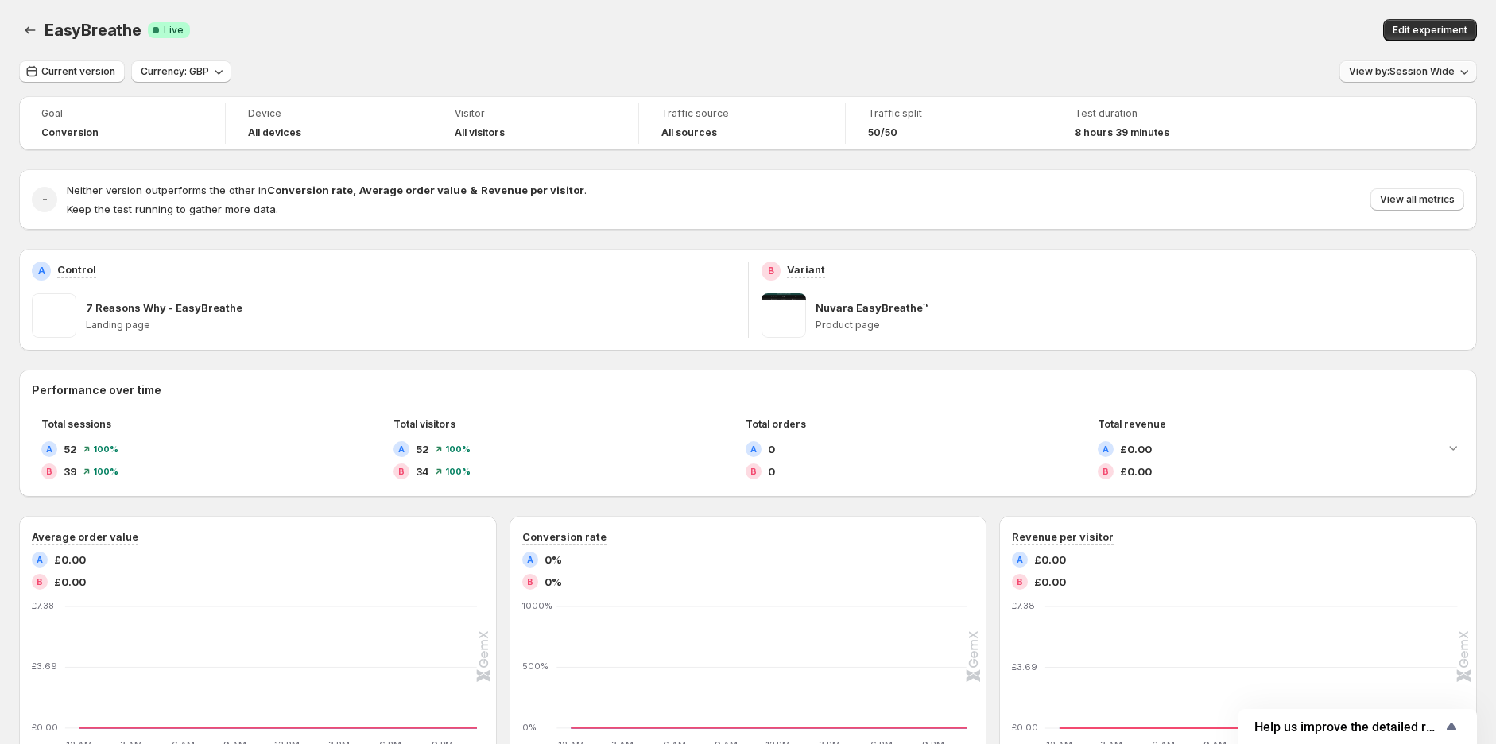
click at [1404, 72] on span "View by: Session Wide" at bounding box center [1402, 71] width 106 height 13
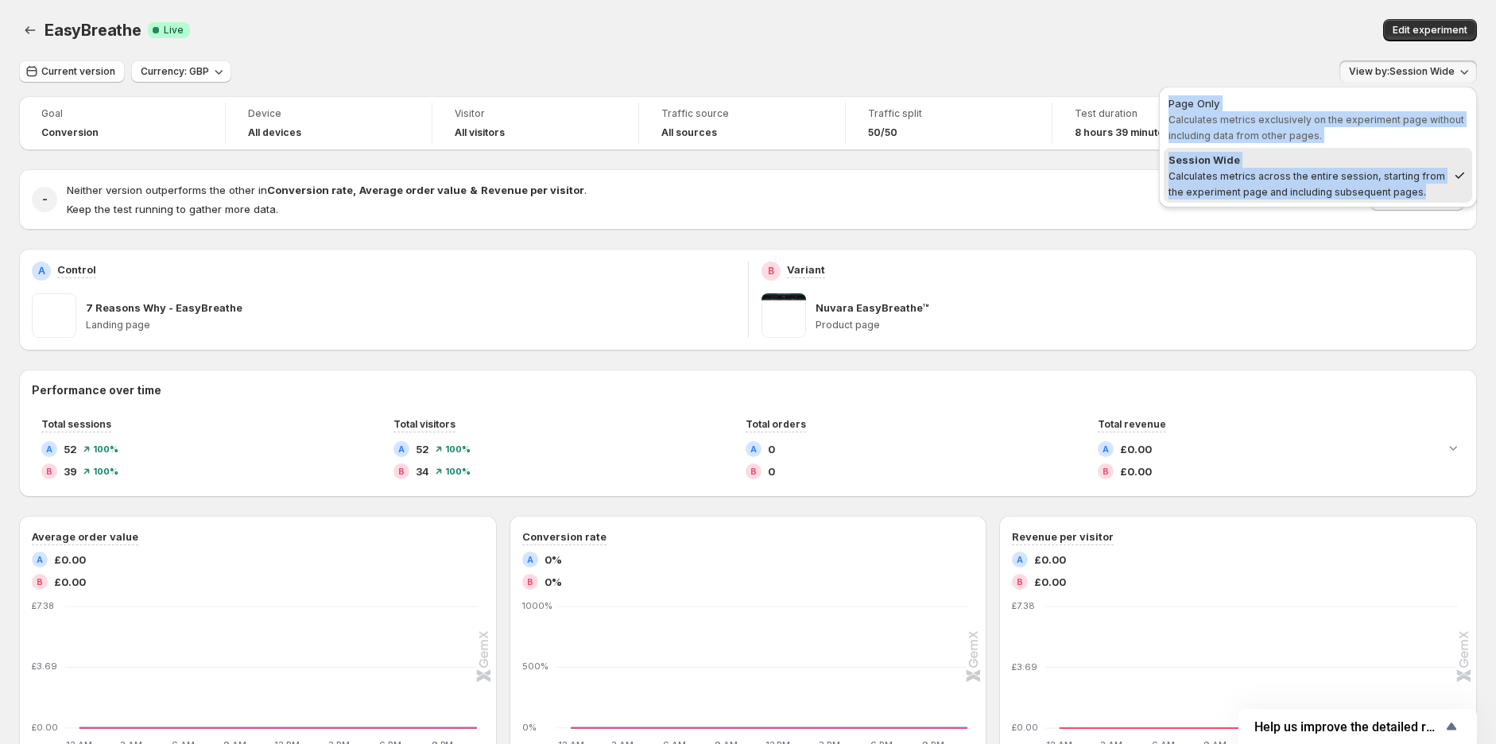
copy ul "Page Only Calculates metrics exclusively on the experiment page without includi…"
drag, startPoint x: 1162, startPoint y: 95, endPoint x: 1426, endPoint y: 188, distance: 279.6
click at [1426, 188] on div "Page Only Calculates metrics exclusively on the experiment page without includi…" at bounding box center [1318, 147] width 318 height 121
drag, startPoint x: 33, startPoint y: 30, endPoint x: 207, endPoint y: 118, distance: 194.9
click at [32, 29] on icon "Back" at bounding box center [30, 30] width 16 height 16
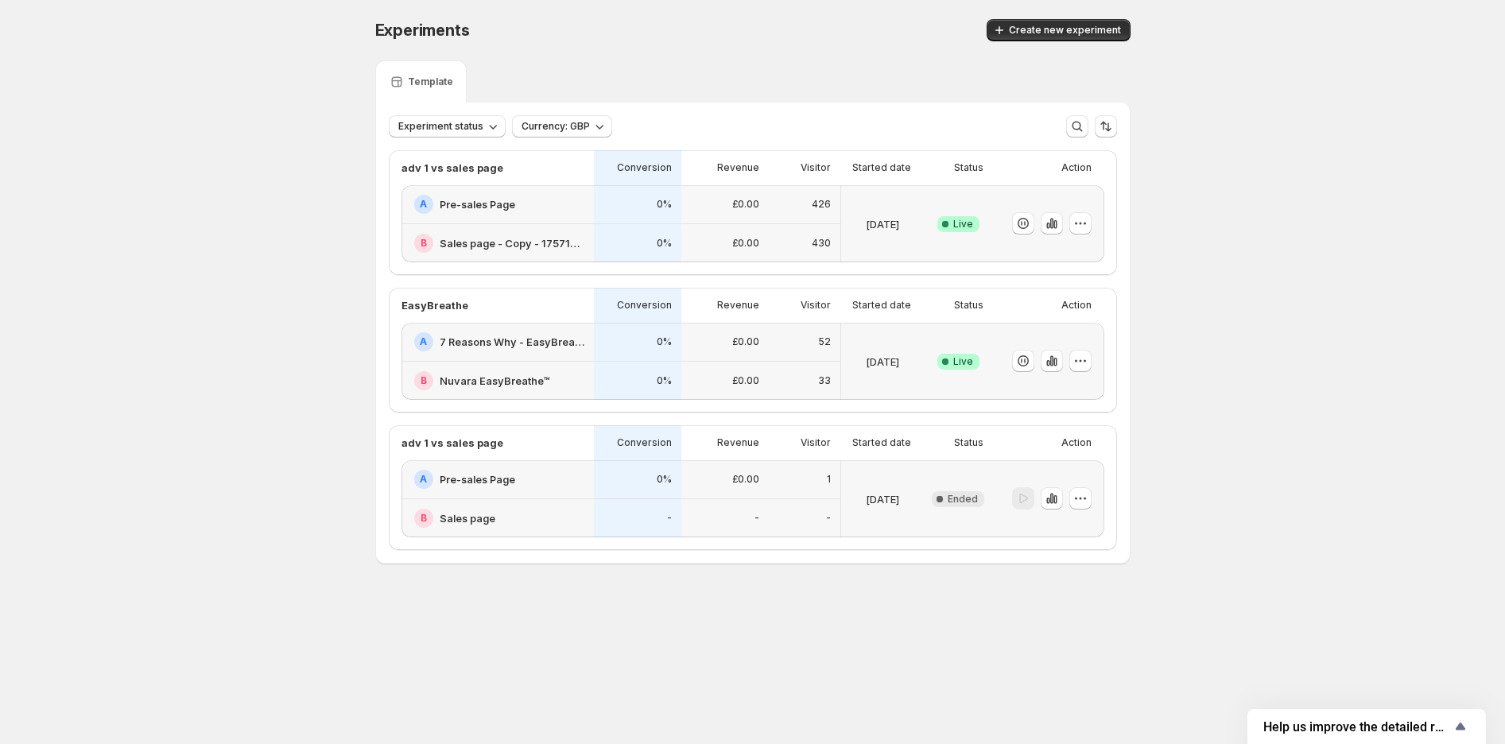
drag, startPoint x: 1055, startPoint y: 360, endPoint x: 1226, endPoint y: 340, distance: 172.1
click at [1226, 340] on div "Experiments. This page is ready Experiments Create new experiment Template Expe…" at bounding box center [752, 325] width 1505 height 650
click at [1054, 358] on icon "button" at bounding box center [1052, 361] width 16 height 16
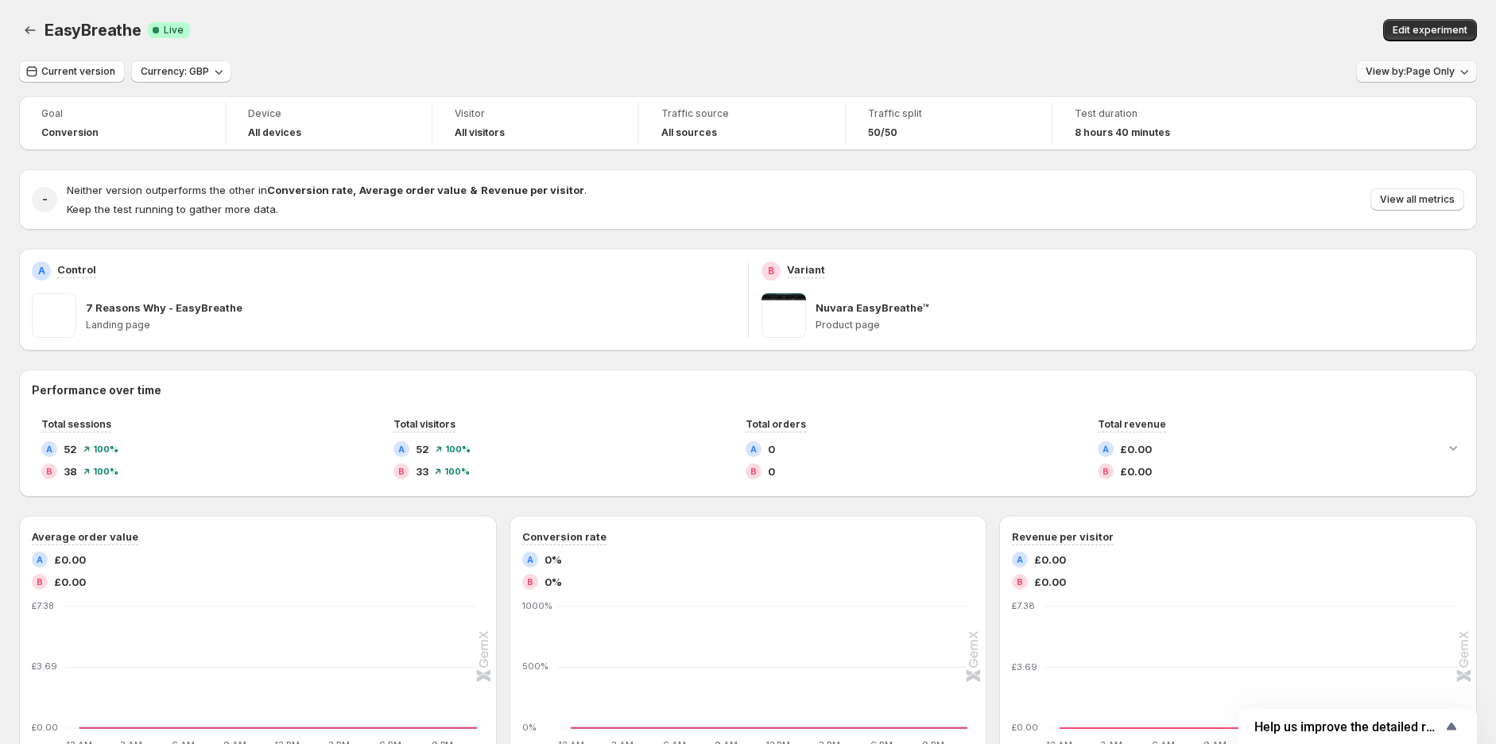
click at [1396, 75] on span "View by: Page Only" at bounding box center [1410, 71] width 89 height 13
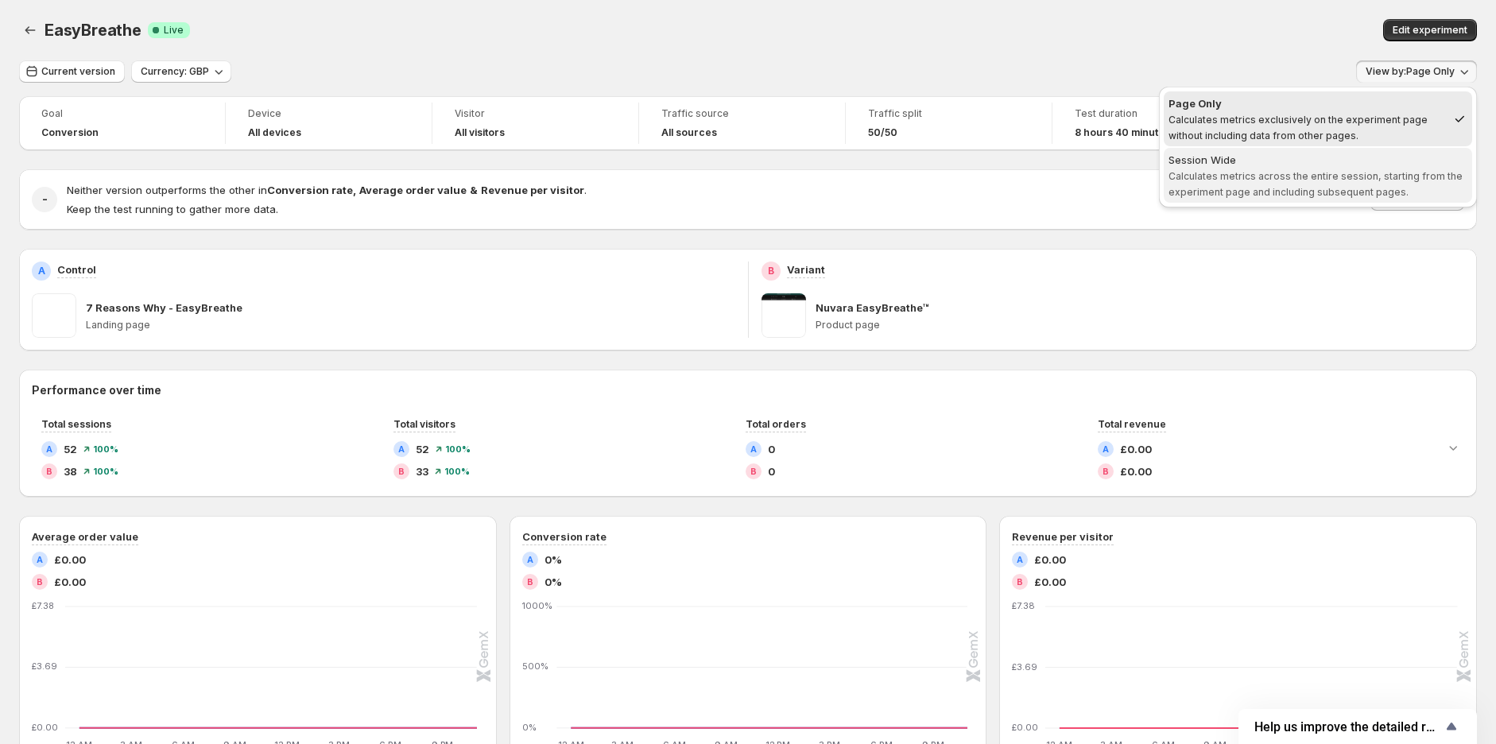
click at [1349, 167] on span "Session Wide Calculates metrics across the entire session, starting from the ex…" at bounding box center [1318, 176] width 299 height 48
